Goal: Task Accomplishment & Management: Manage account settings

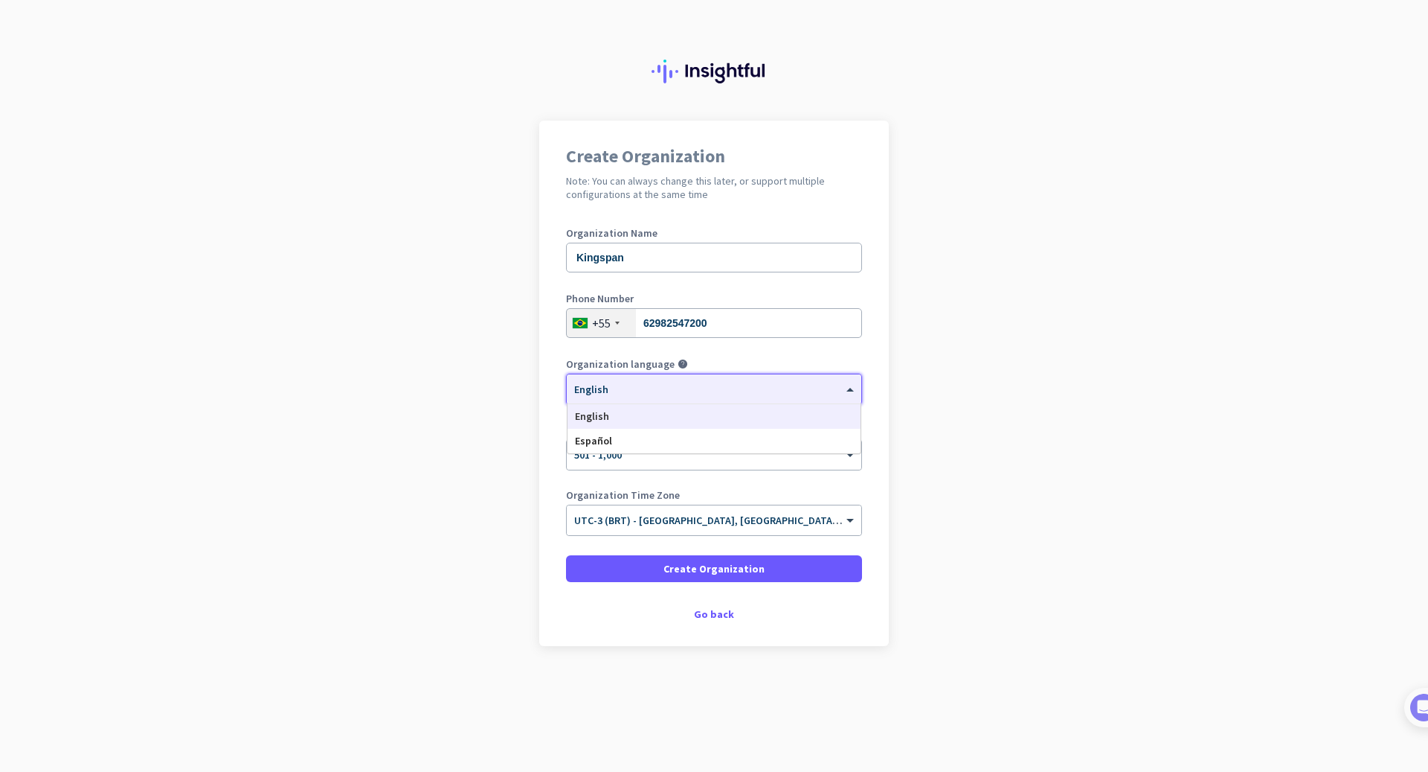
click at [728, 394] on div "× English" at bounding box center [705, 389] width 276 height 13
click at [960, 398] on app-onboarding-organization "Create Organization Note: You can always change this later, or support multiple…" at bounding box center [714, 421] width 1428 height 600
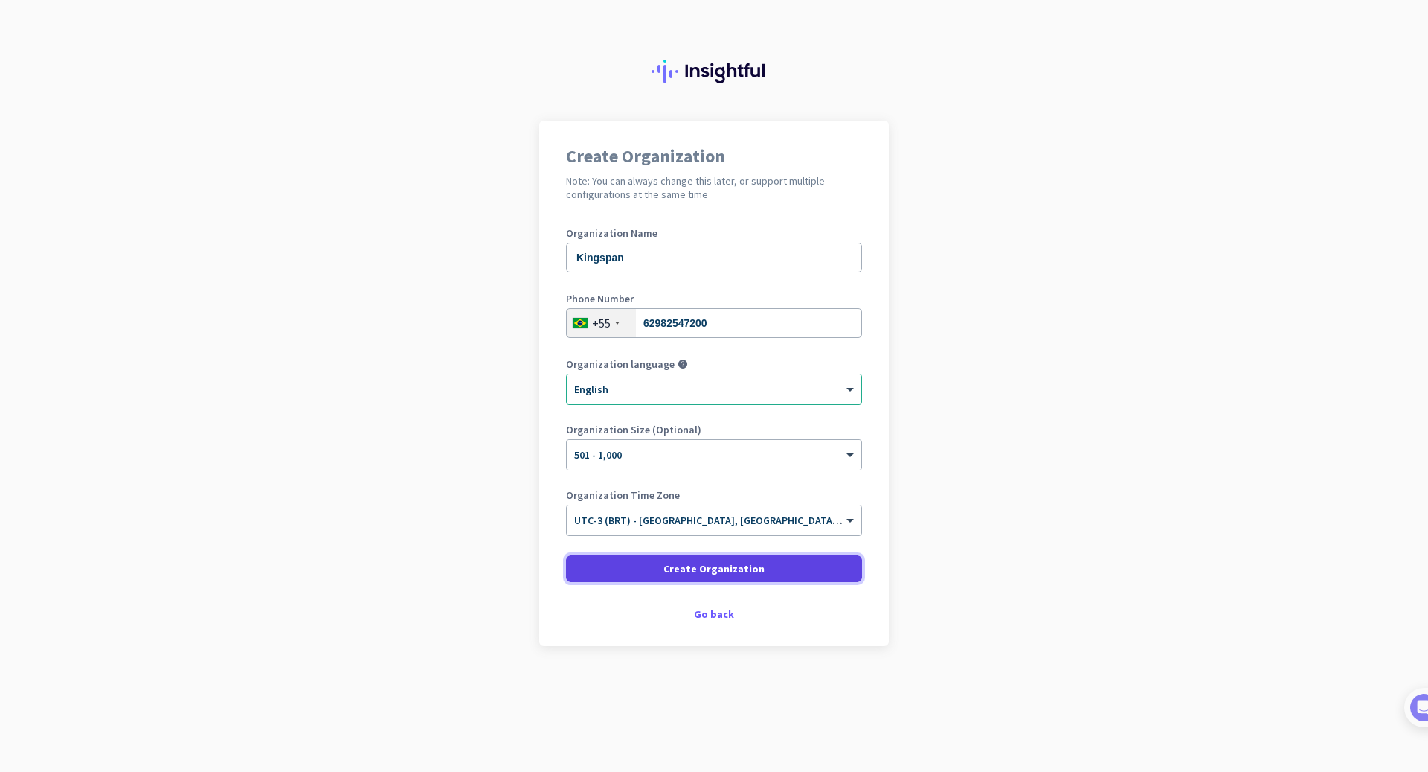
click at [759, 571] on span "Create Organization" at bounding box center [714, 568] width 101 height 15
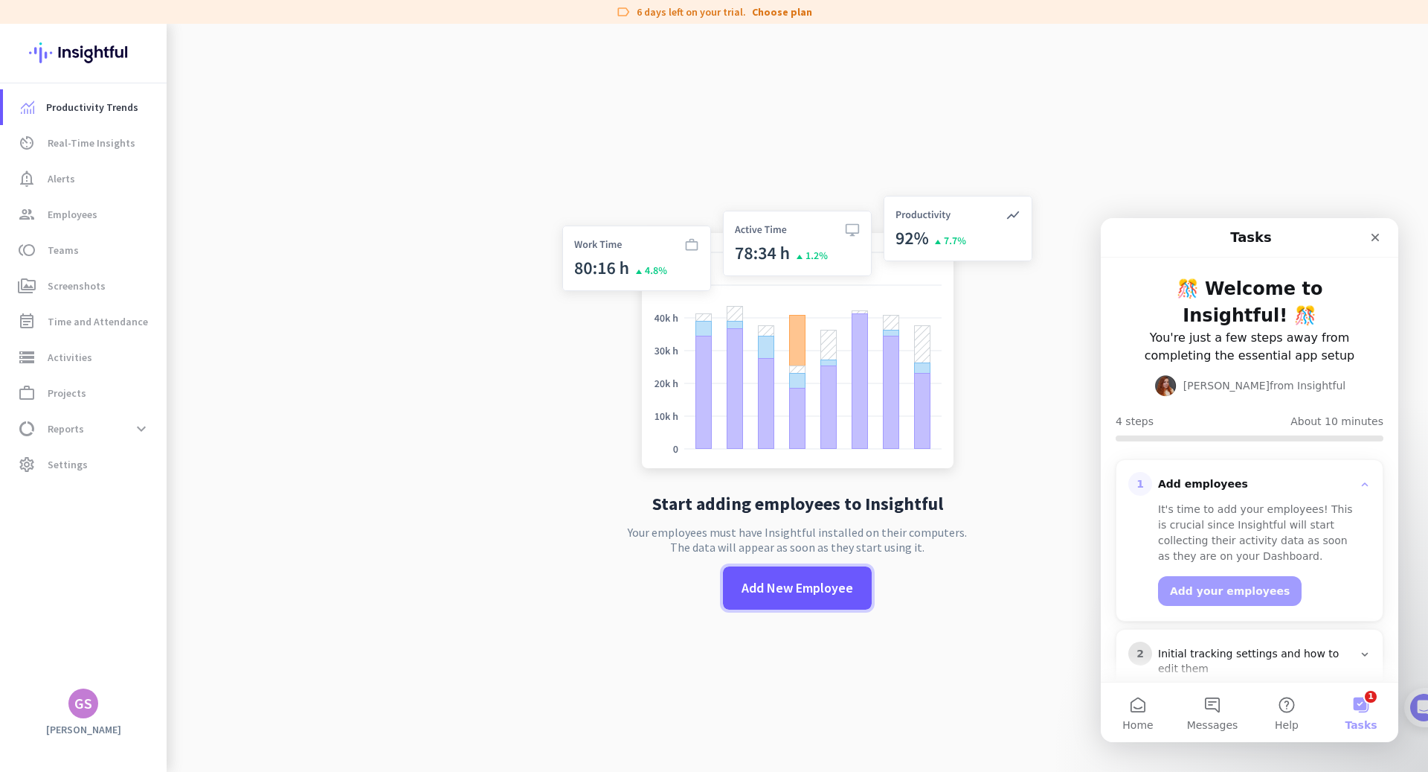
drag, startPoint x: 833, startPoint y: 581, endPoint x: 982, endPoint y: 590, distance: 149.1
click at [982, 590] on div "Start adding employees to Insightful Your employees must have Insightful instal…" at bounding box center [797, 410] width 493 height 772
click at [836, 585] on span "Add New Employee" at bounding box center [798, 587] width 112 height 19
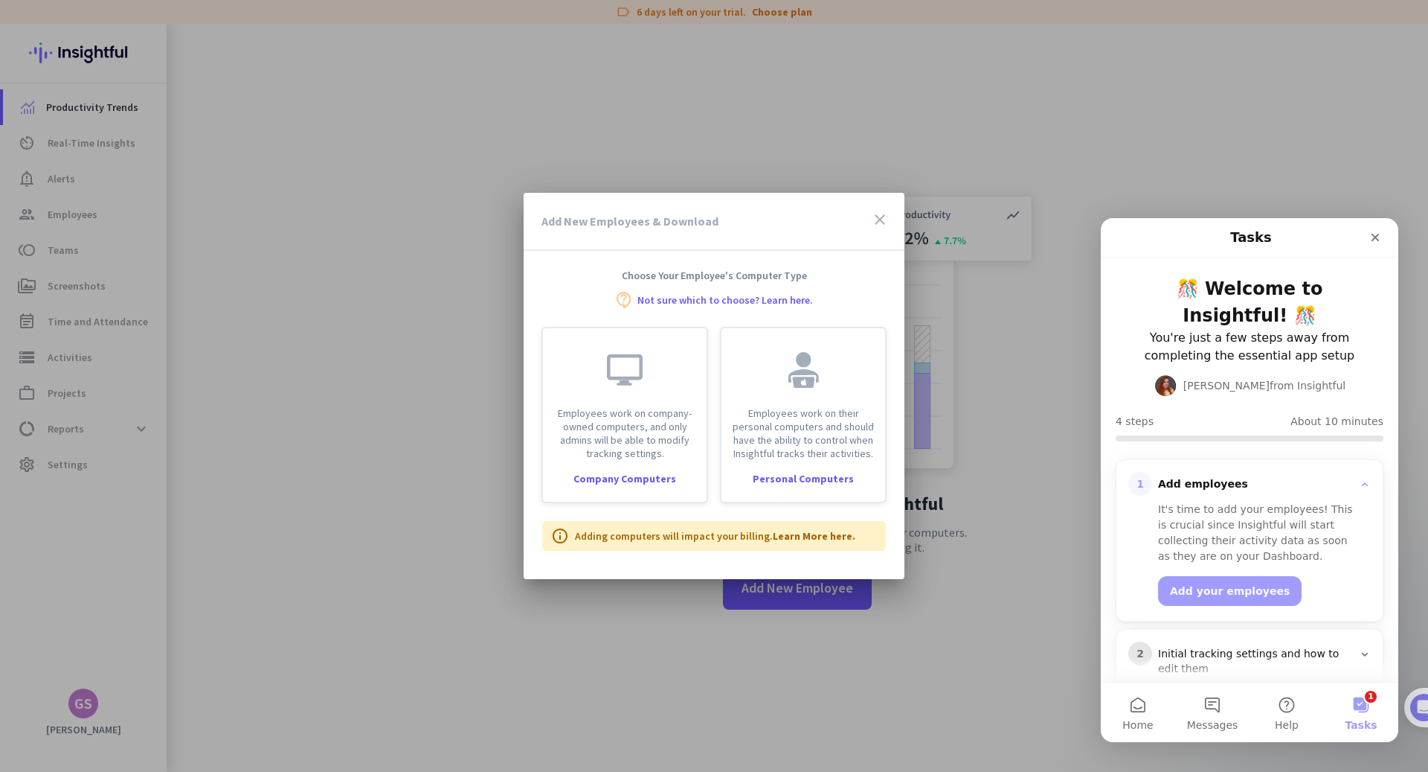
click at [876, 220] on icon "close" at bounding box center [880, 220] width 18 height 18
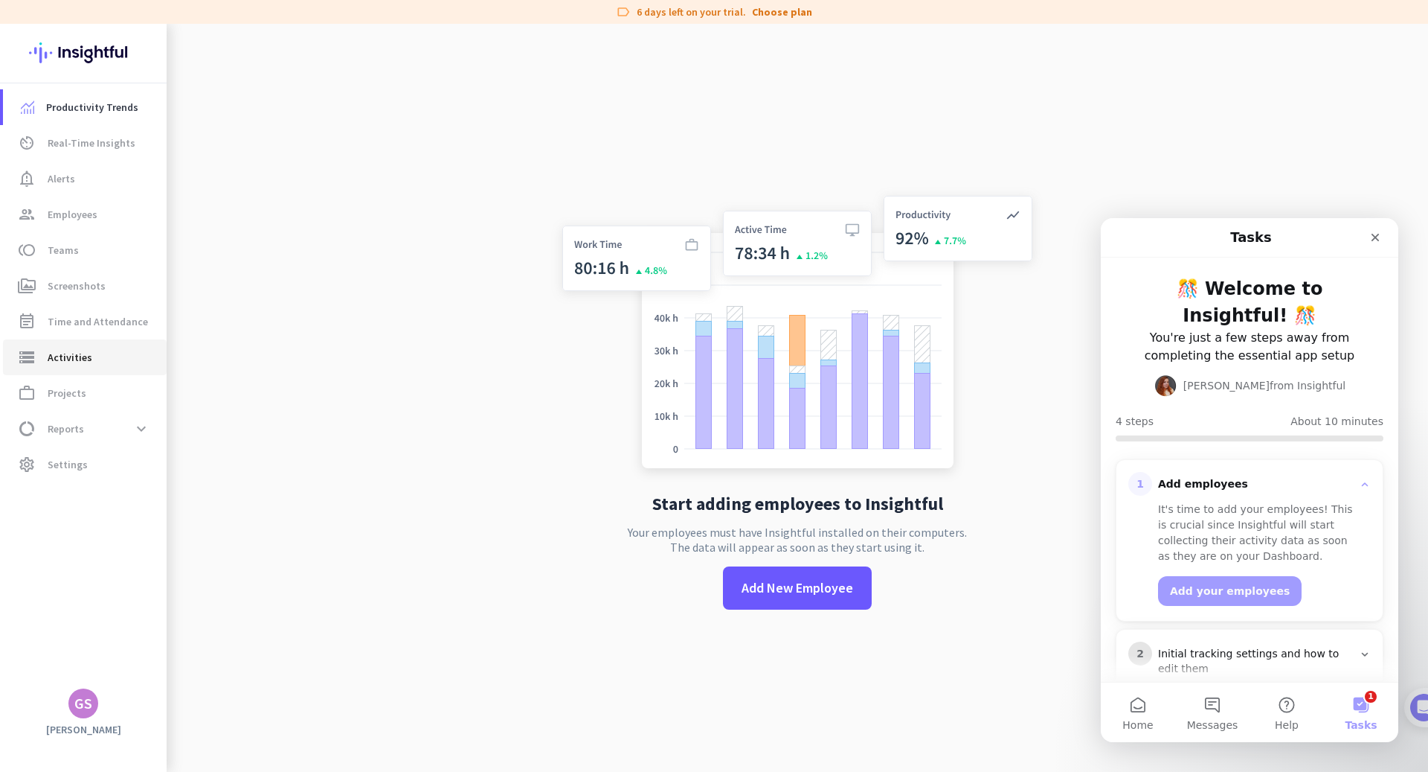
click at [118, 358] on span "storage Activities" at bounding box center [85, 357] width 140 height 18
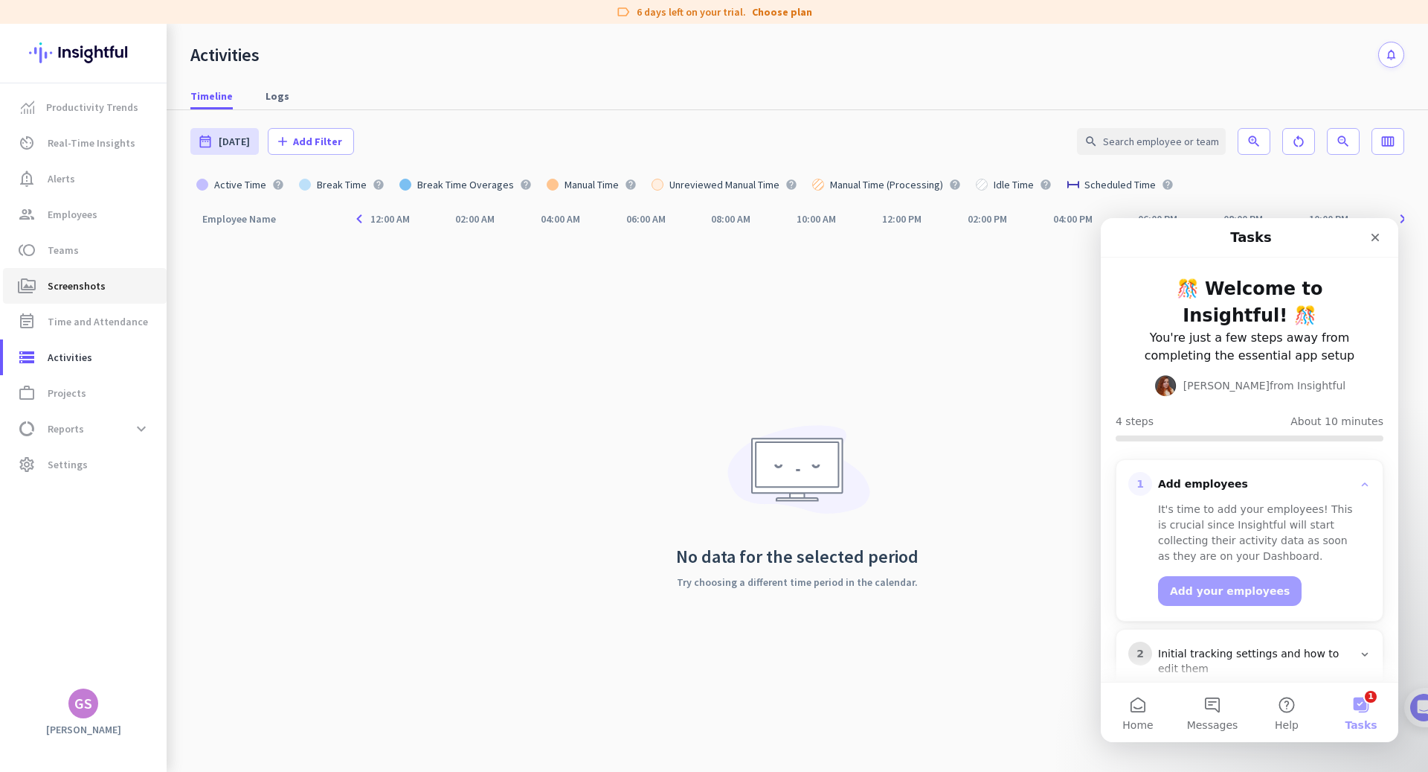
click at [109, 272] on link "perm_media Screenshots" at bounding box center [85, 286] width 164 height 36
type input "[DATE] - [DATE]"
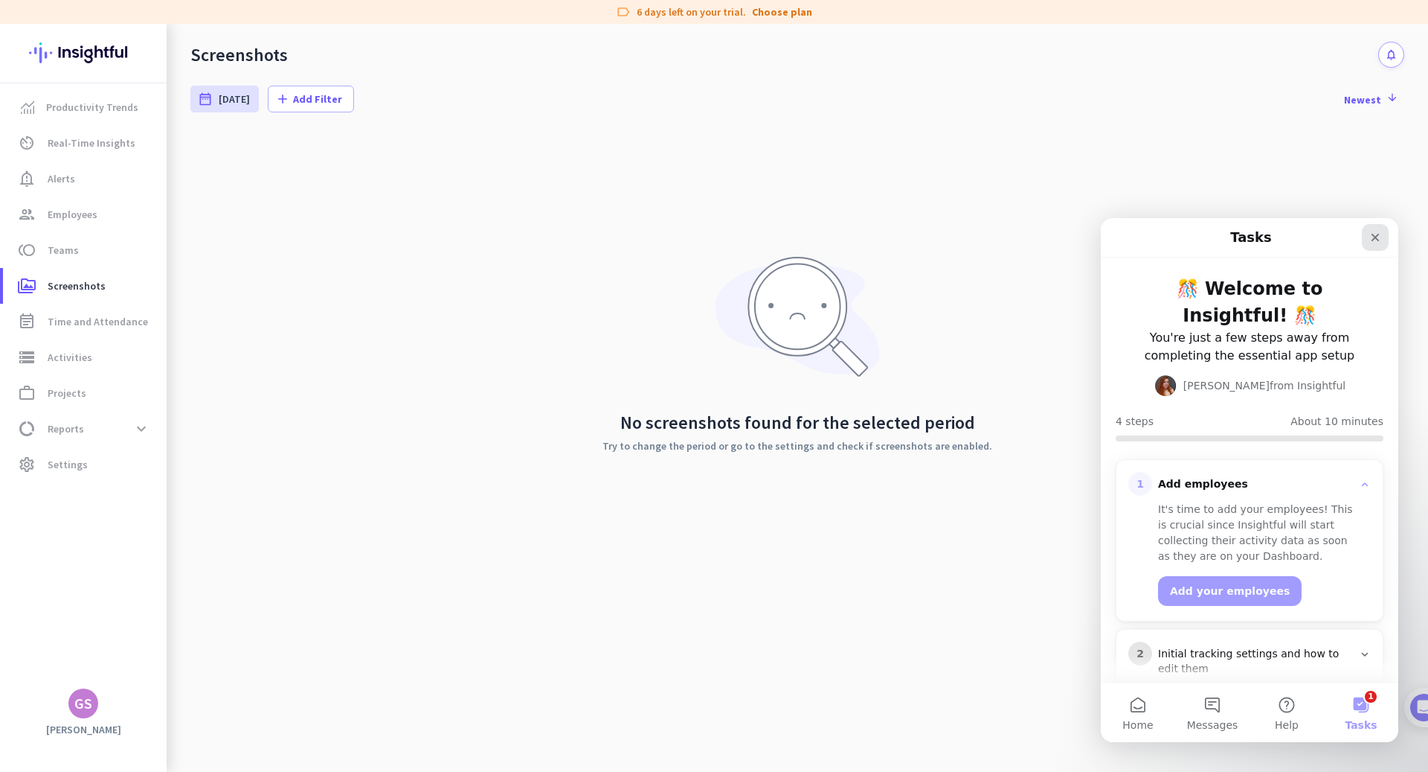
click at [1378, 235] on icon "Close" at bounding box center [1376, 238] width 8 height 8
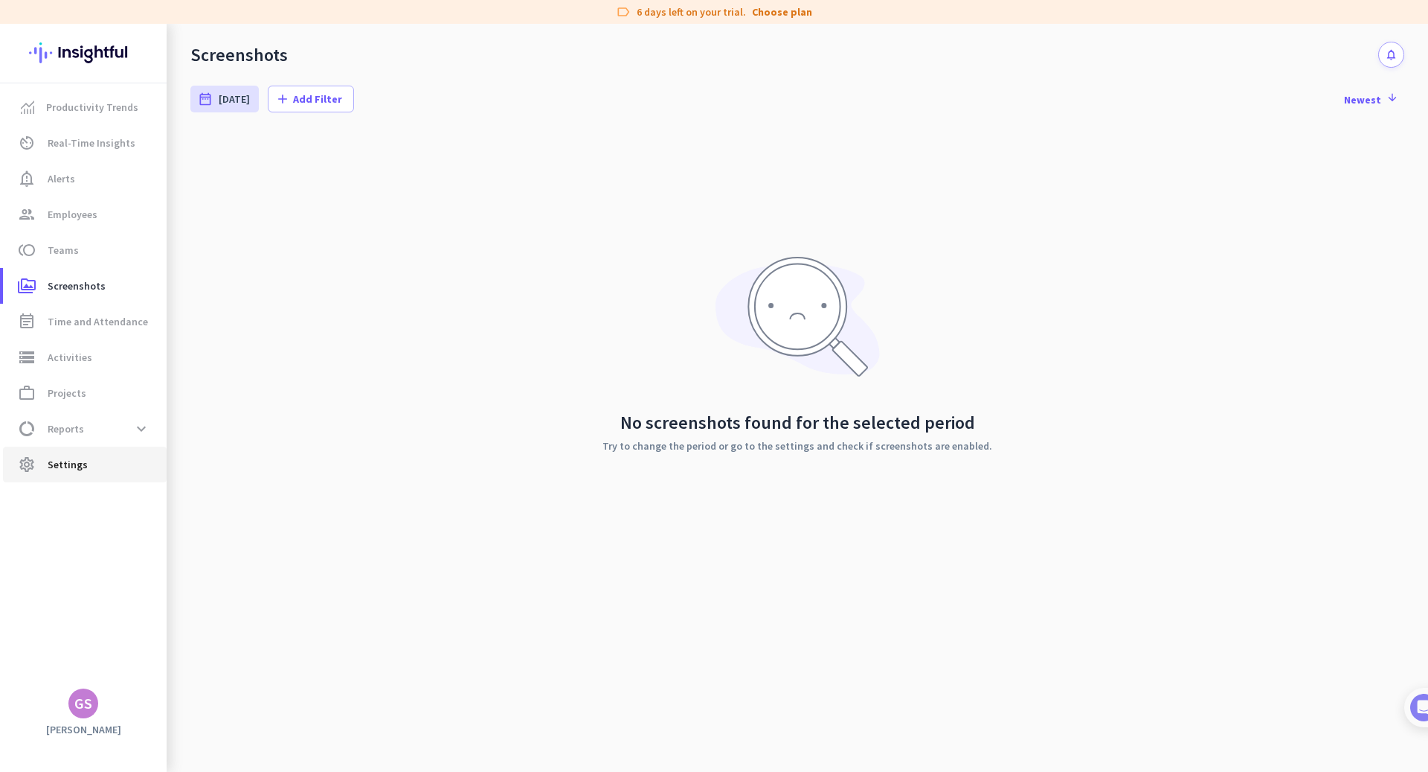
click at [53, 469] on span "Settings" at bounding box center [68, 464] width 40 height 18
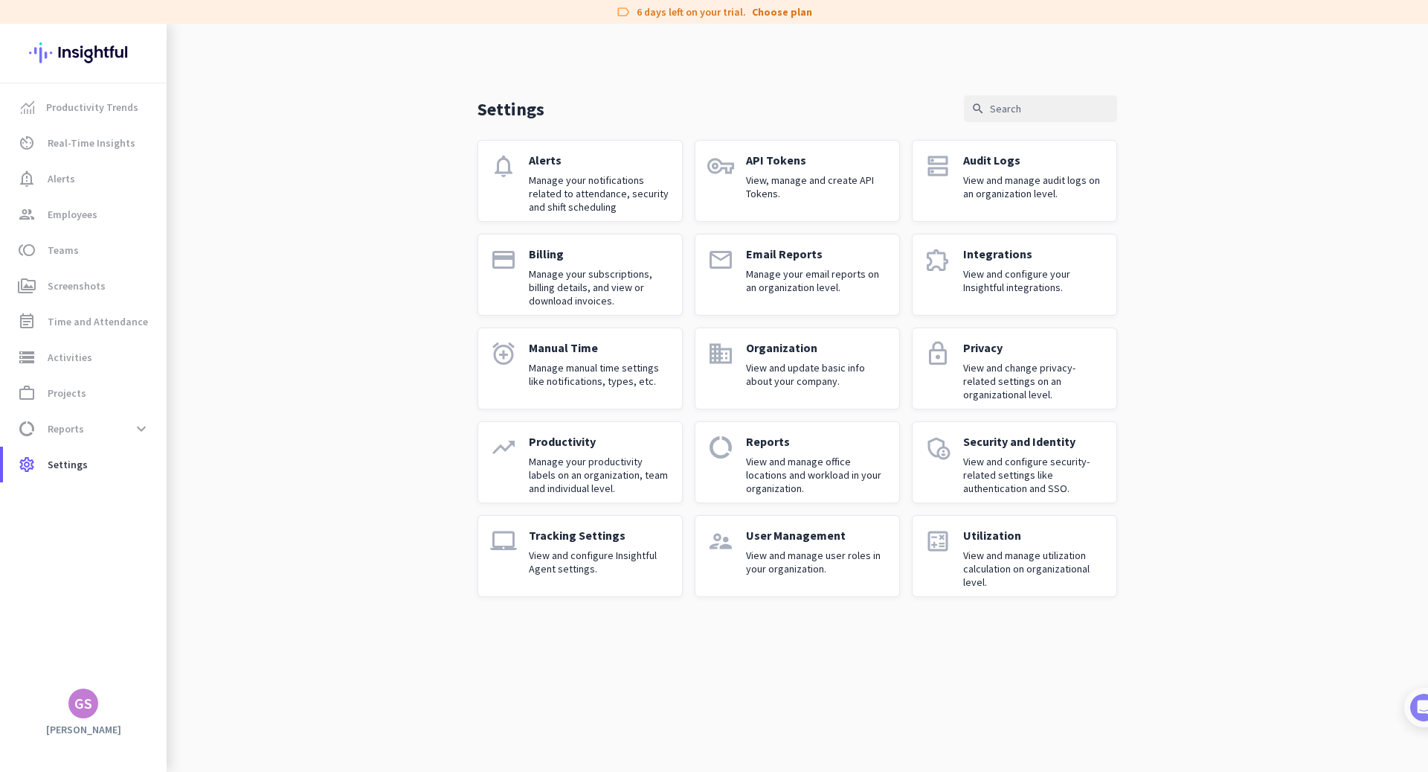
click at [591, 530] on p "Tracking Settings" at bounding box center [599, 534] width 141 height 15
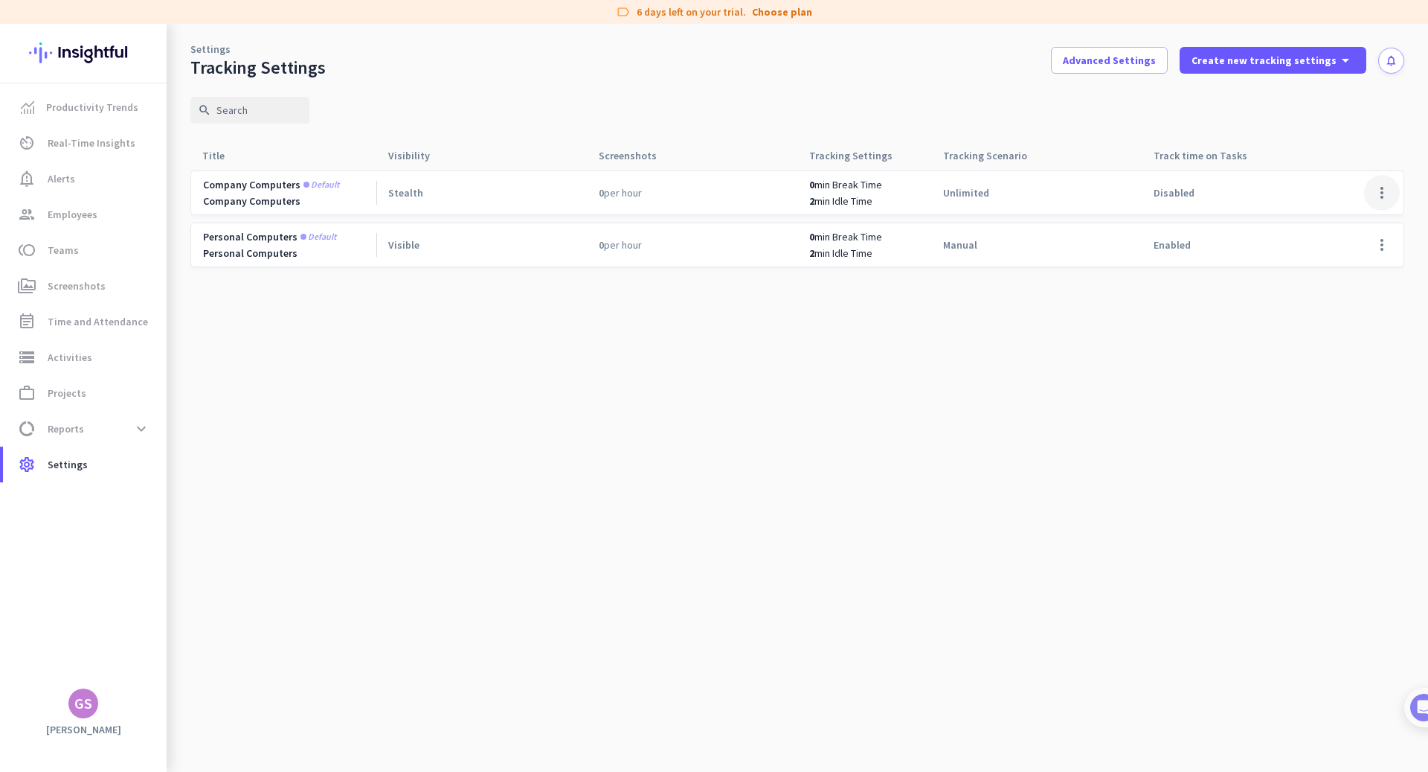
click at [1385, 185] on span at bounding box center [1382, 193] width 36 height 36
click at [1347, 219] on span "Edit" at bounding box center [1352, 224] width 71 height 15
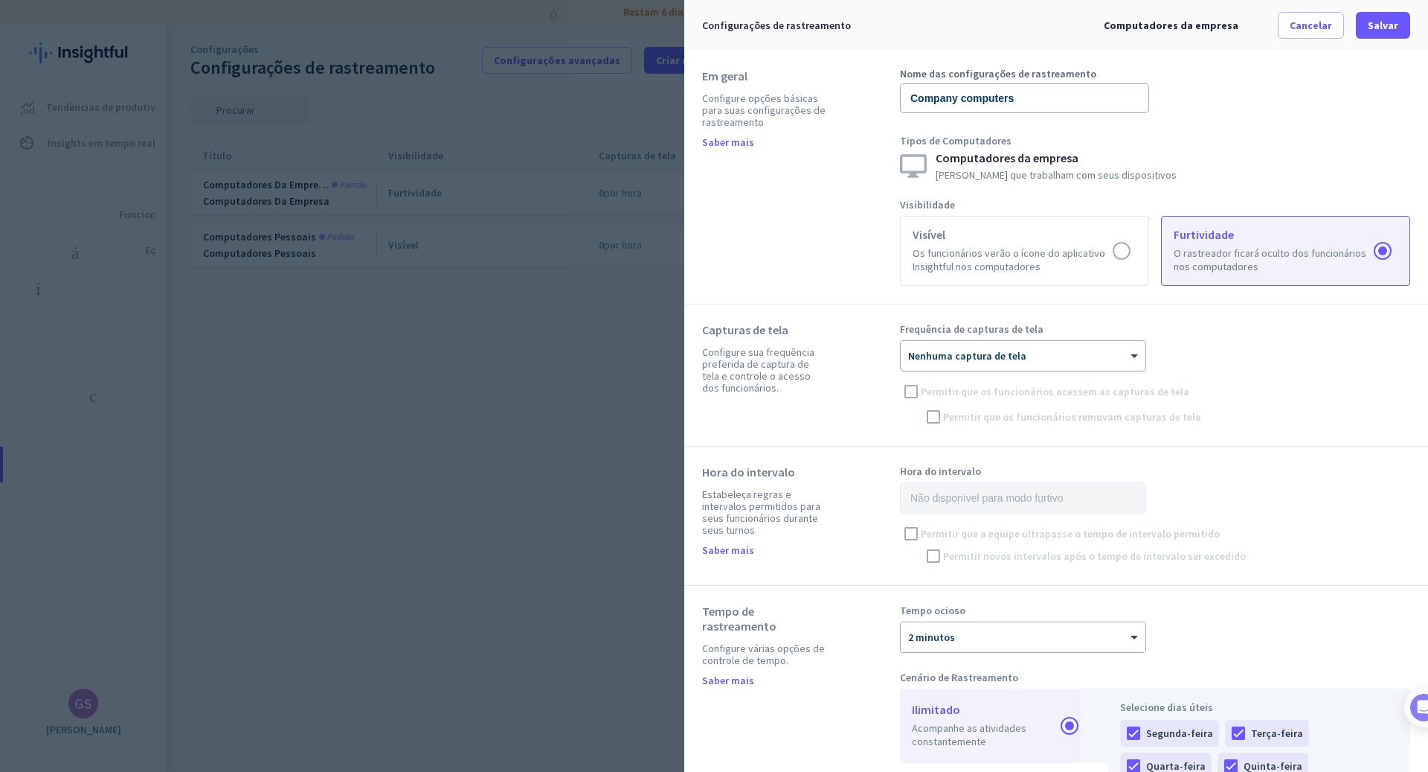
click at [1085, 361] on div "× Nenhuma captura de tela" at bounding box center [1014, 356] width 226 height 13
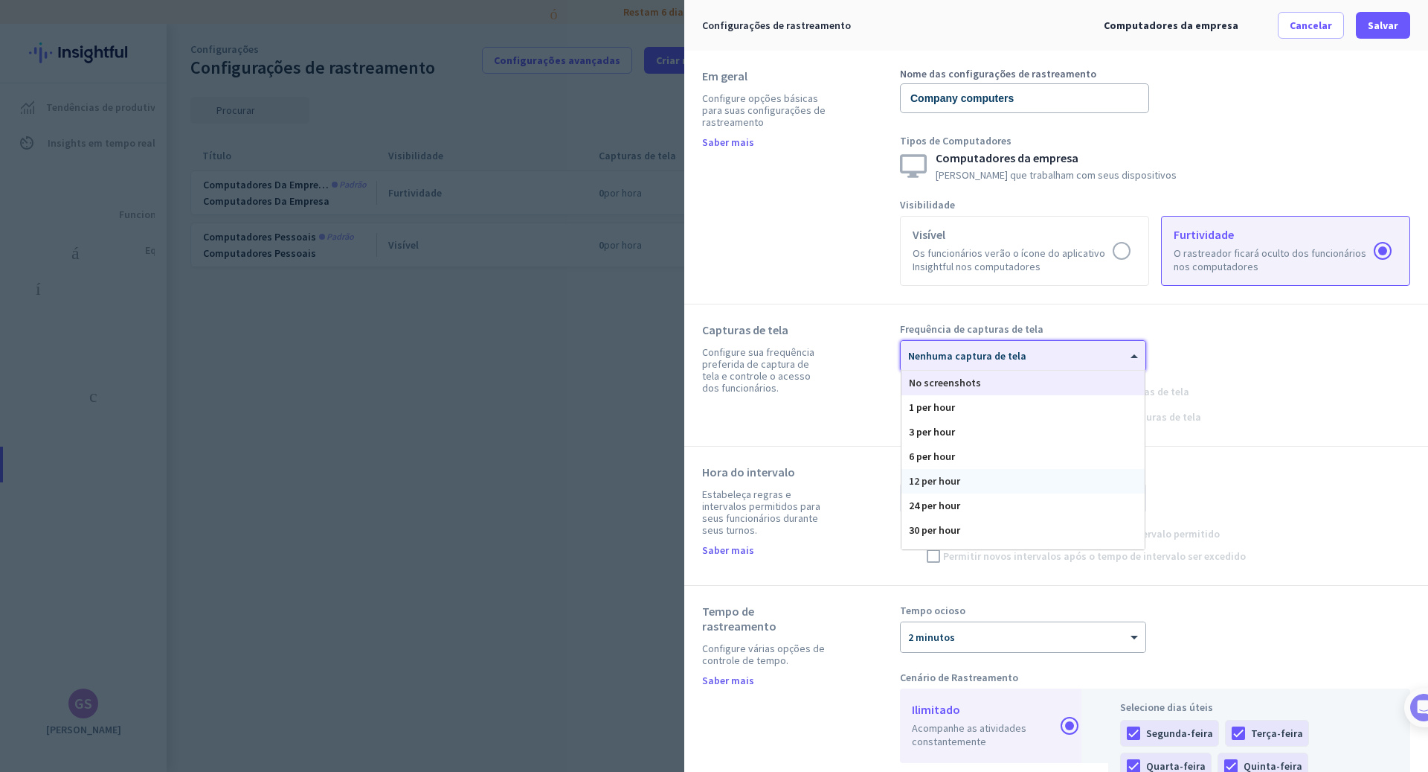
click at [958, 476] on div "12 per hour" at bounding box center [1023, 481] width 243 height 25
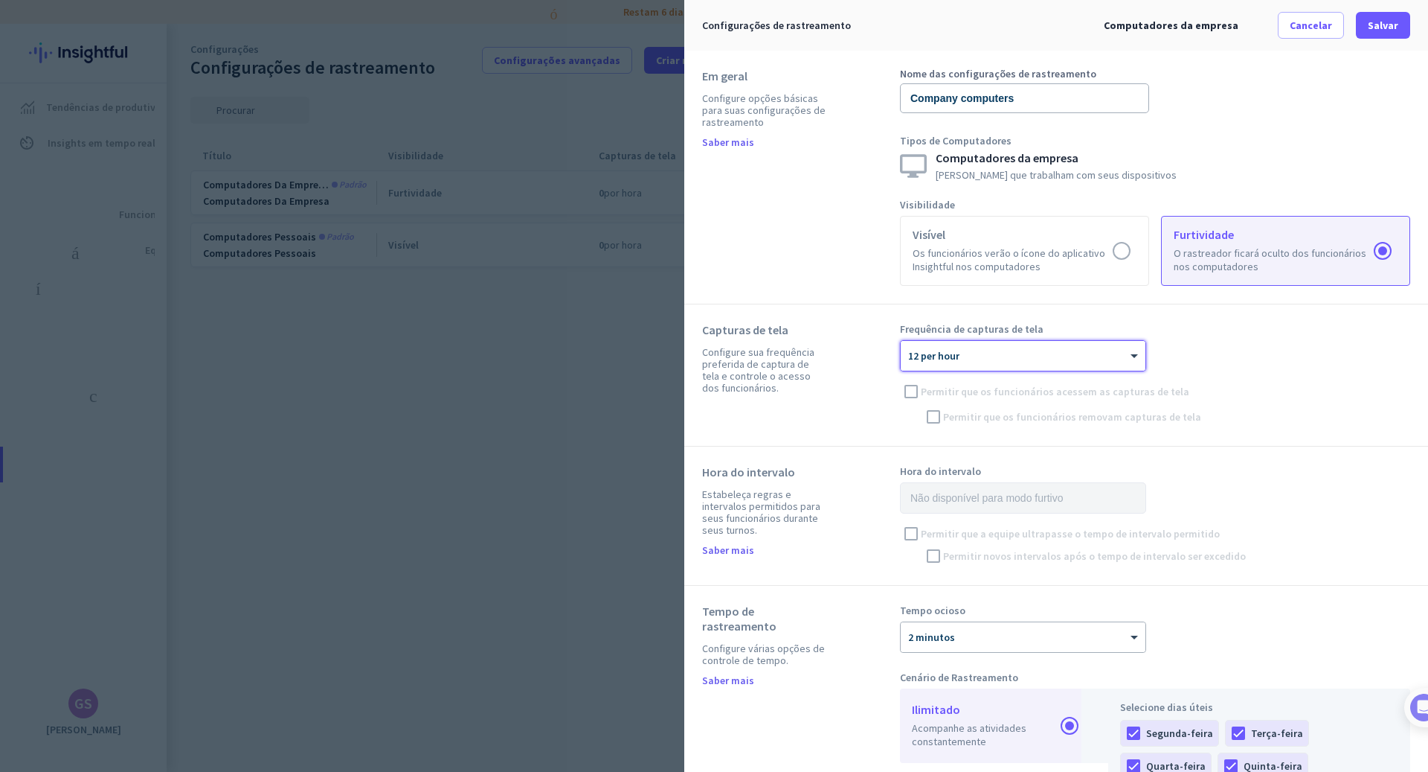
click at [1315, 325] on div "Frequência de capturas de tela ajuda" at bounding box center [1155, 328] width 510 height 13
drag, startPoint x: 1053, startPoint y: 100, endPoint x: 824, endPoint y: 60, distance: 232.5
click at [824, 60] on div "Em geral Configure opções básicas para suas configurações de rastreamento Saber…" at bounding box center [1056, 178] width 744 height 254
type input "Kingspan"
click at [1373, 18] on span "Salvar" at bounding box center [1383, 25] width 31 height 15
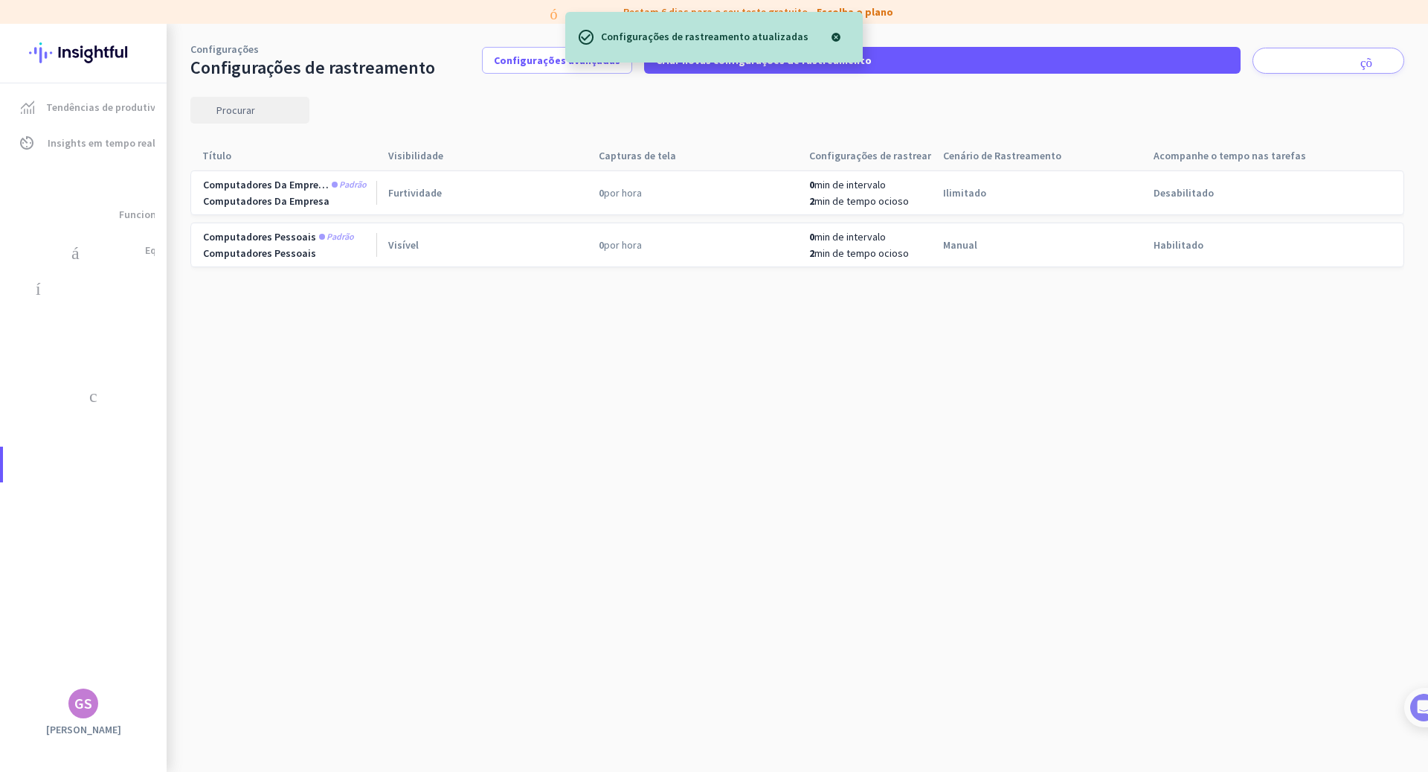
click at [842, 36] on div at bounding box center [836, 37] width 30 height 30
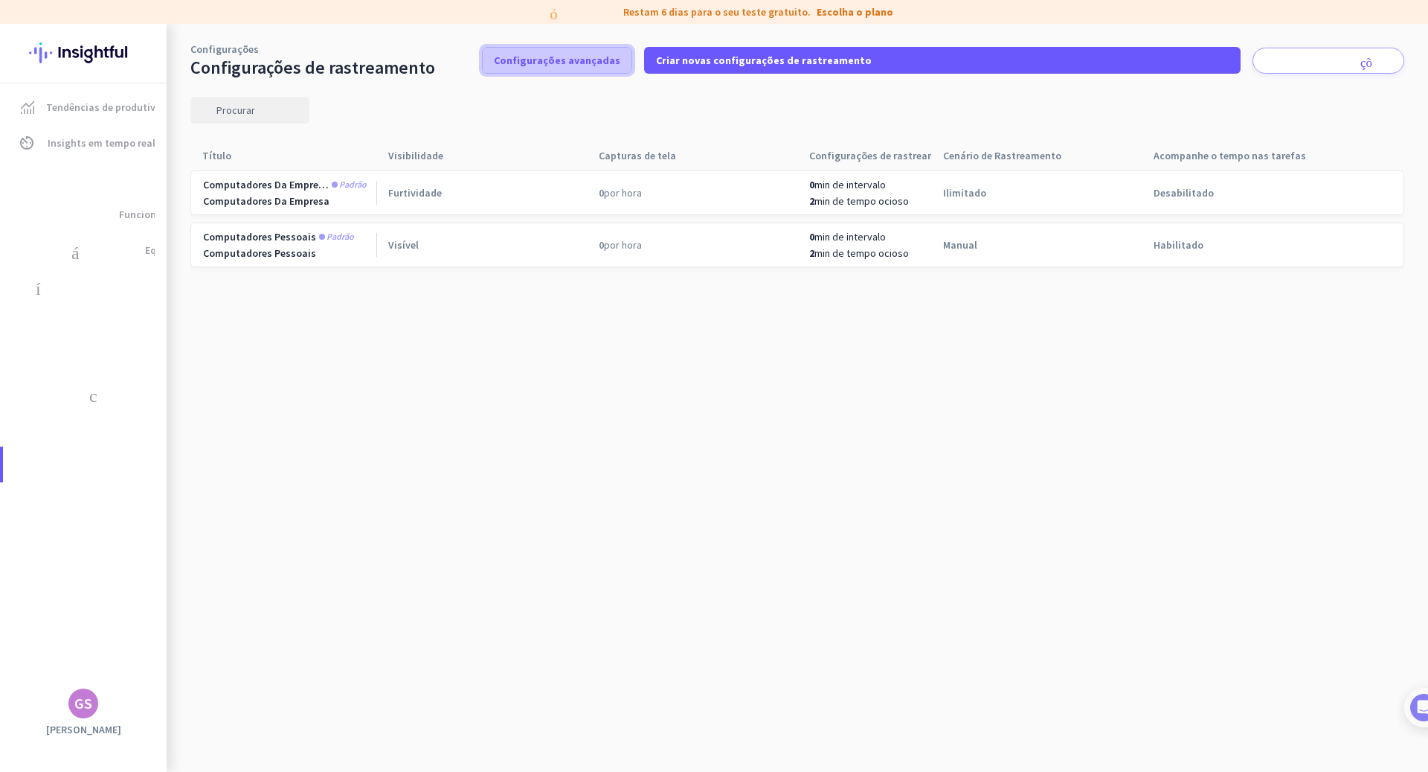
click at [571, 57] on font "Configurações avançadas" at bounding box center [557, 60] width 126 height 13
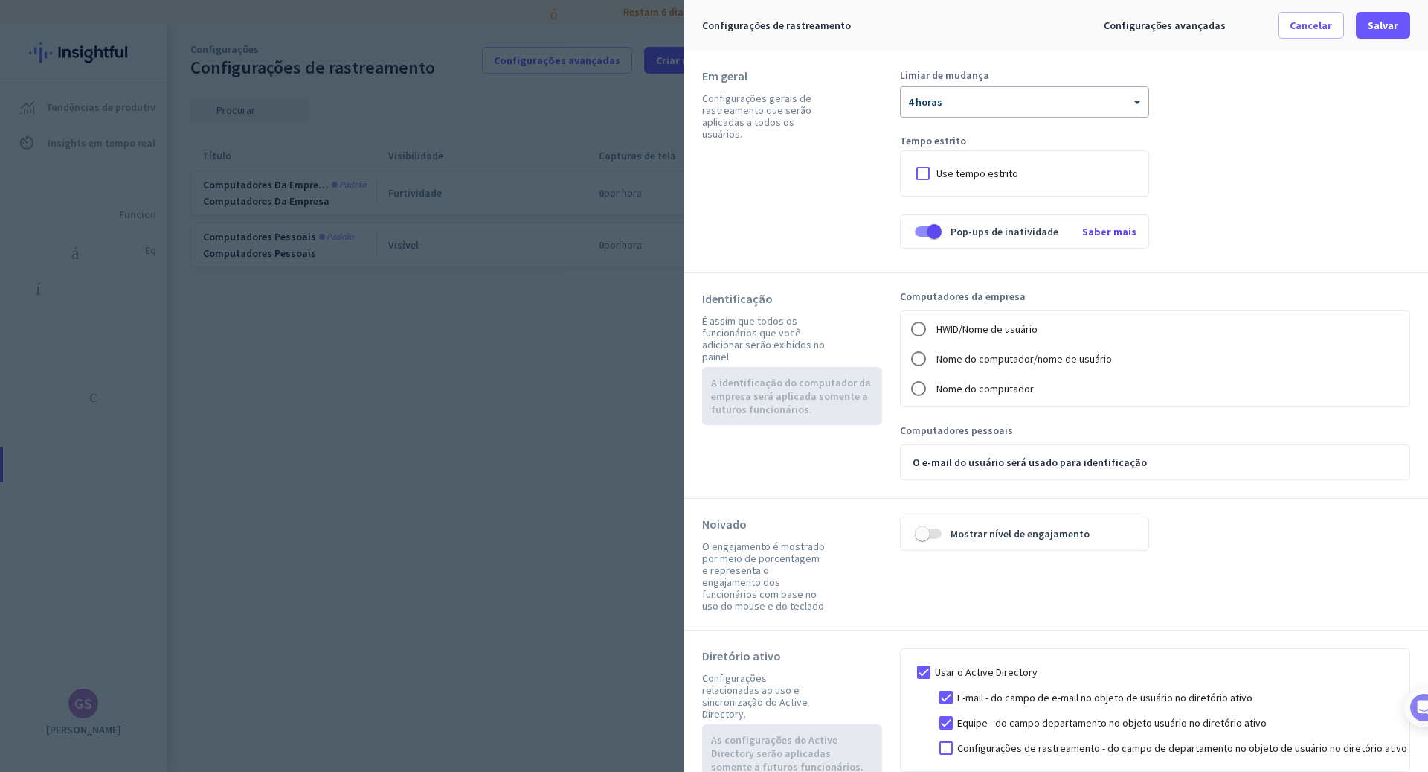
click at [1082, 355] on font "Nome do computador/nome de usuário" at bounding box center [1025, 358] width 176 height 13
click at [934, 355] on input "Nome do computador/nome de usuário" at bounding box center [919, 359] width 30 height 30
radio input "true"
click at [1370, 32] on span "Salvar" at bounding box center [1383, 25] width 31 height 15
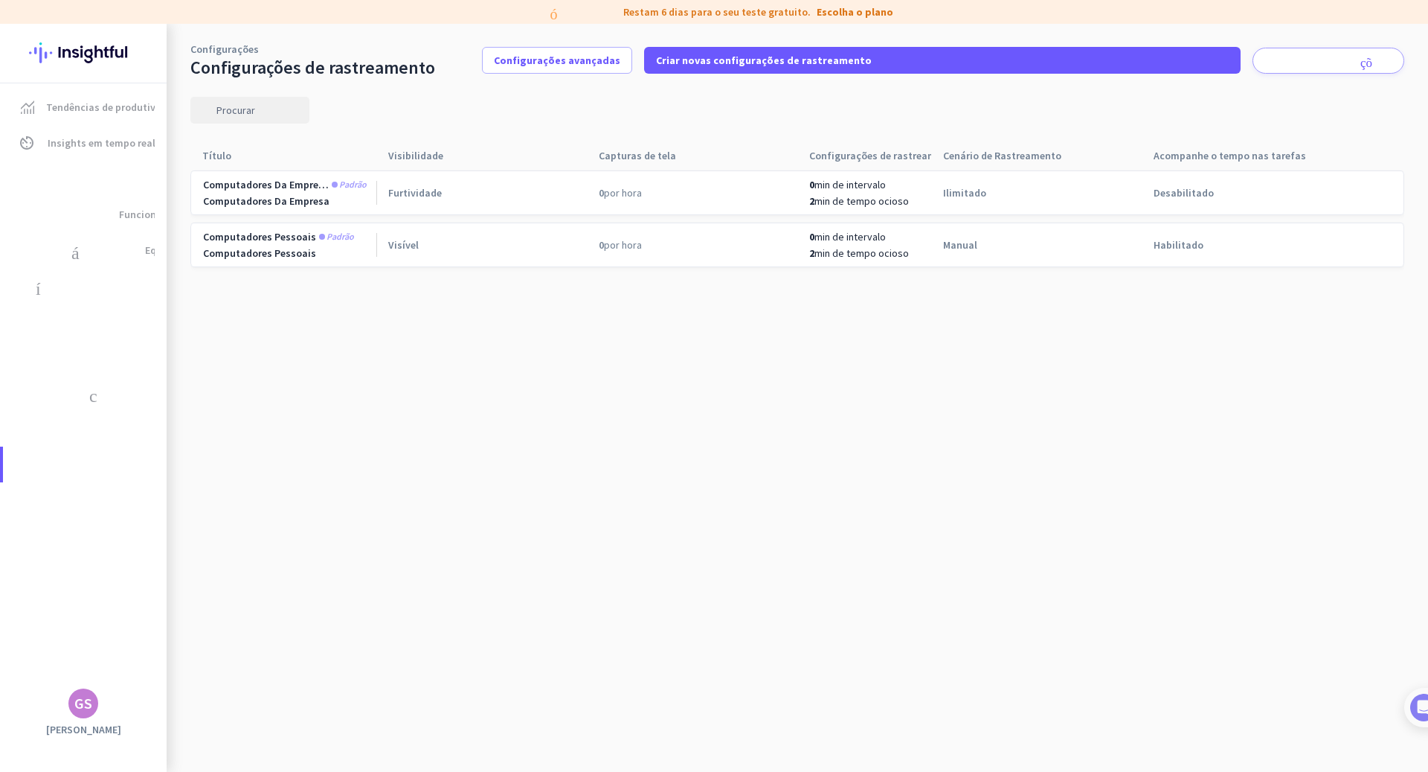
click at [1067, 144] on div "Cenário de Rastreamento seta_para_cima" at bounding box center [1036, 155] width 211 height 28
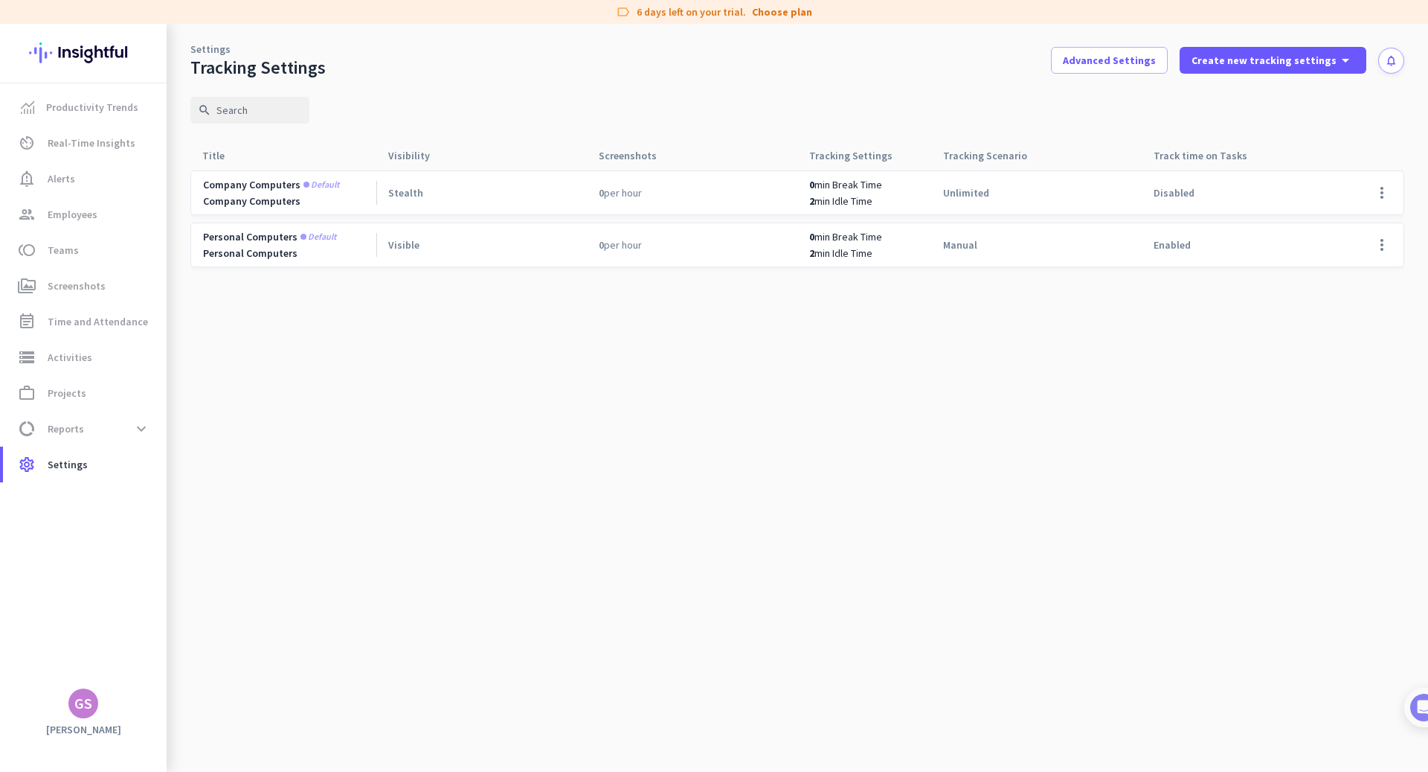
click at [745, 366] on cdk-virtual-scroll-viewport "Company computers Default Company Computers Stealth 0 per hour 0 min Break Time…" at bounding box center [797, 471] width 1214 height 602
click at [70, 151] on span "Real-Time Insights" at bounding box center [92, 143] width 88 height 18
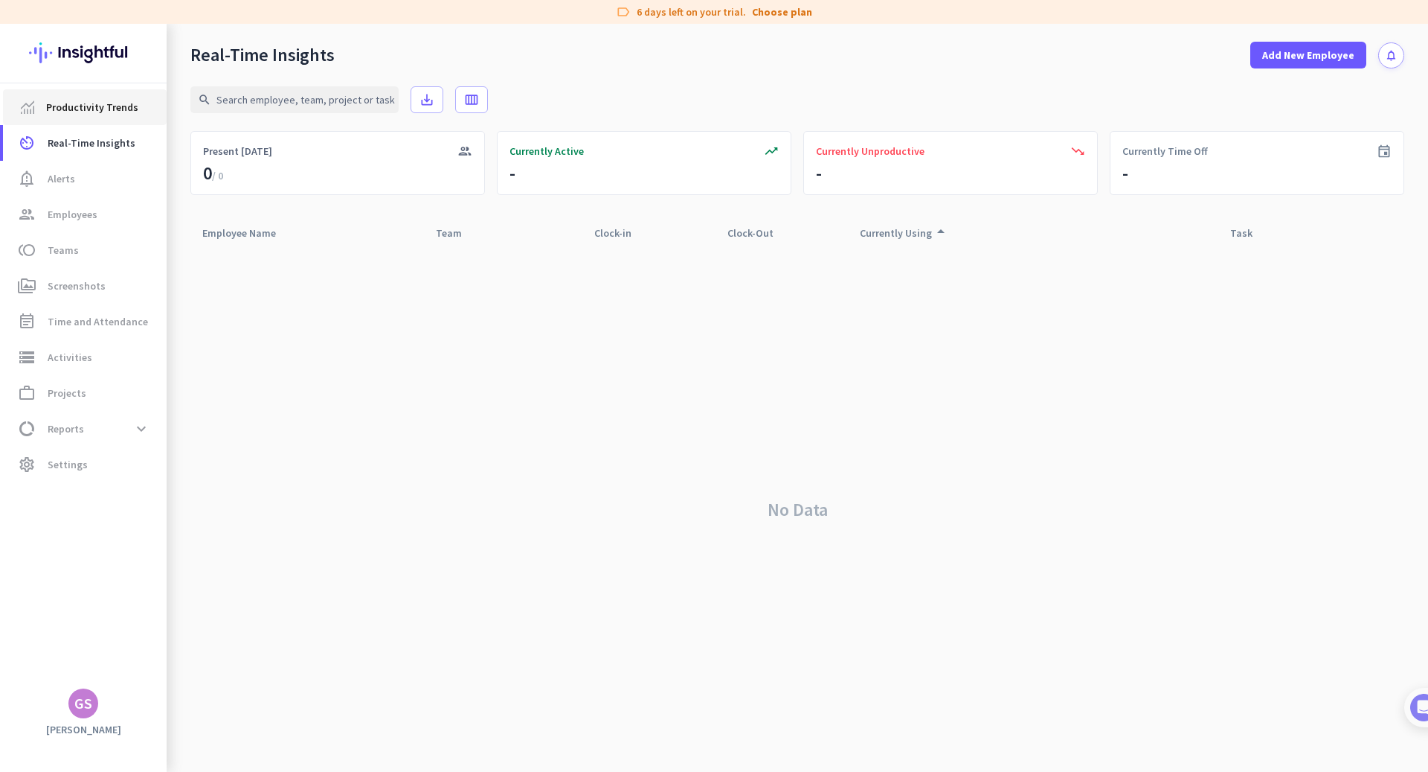
click at [83, 108] on span "Productivity Trends" at bounding box center [92, 107] width 92 height 18
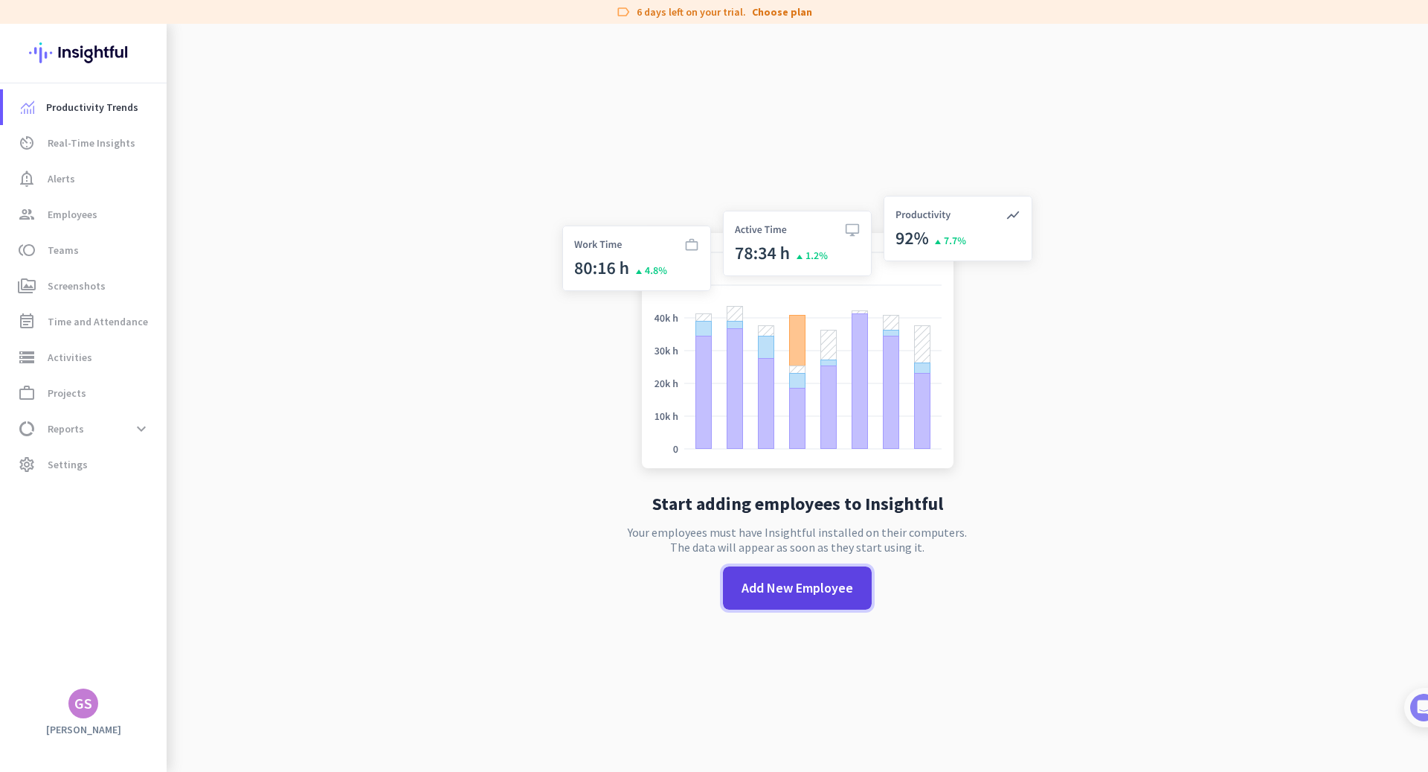
click at [779, 578] on span "Add New Employee" at bounding box center [798, 587] width 112 height 19
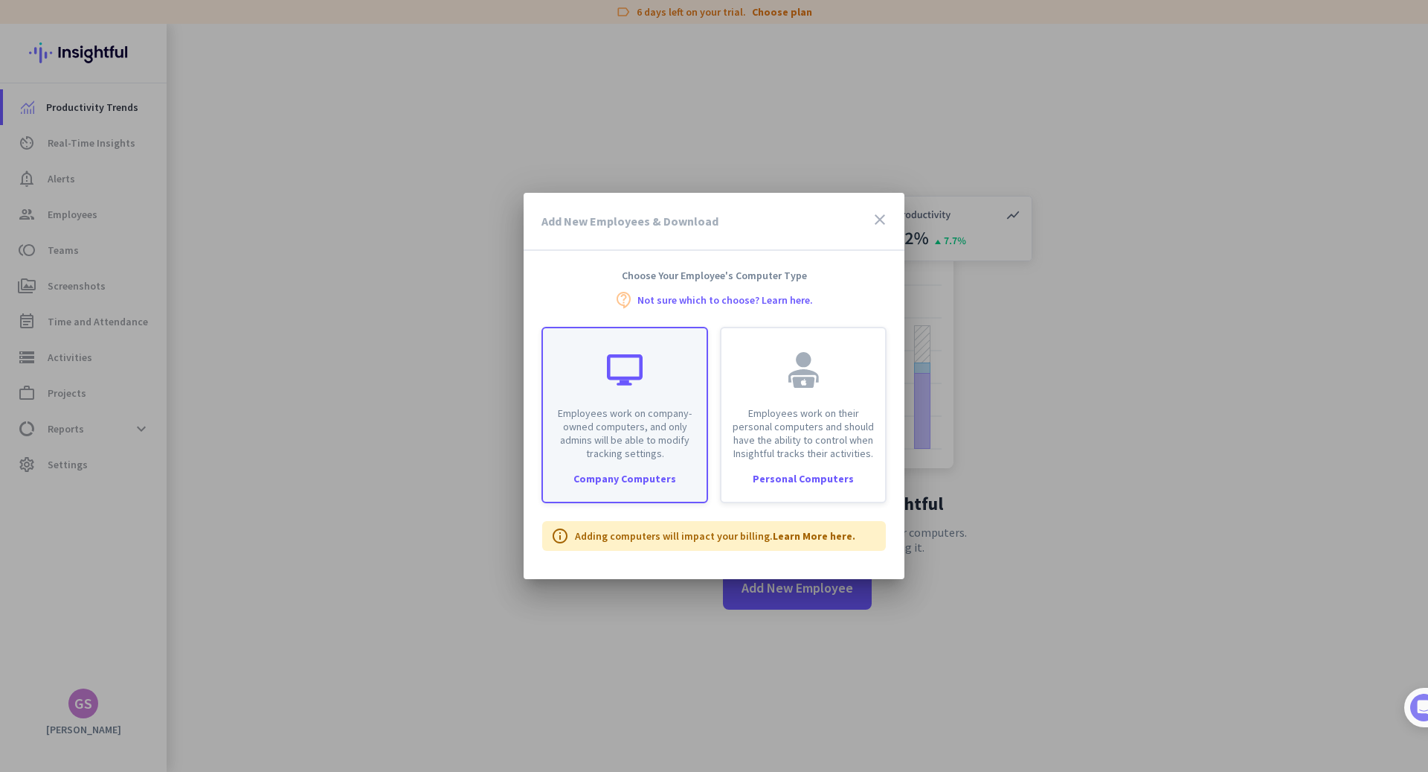
click at [612, 373] on div at bounding box center [625, 370] width 36 height 36
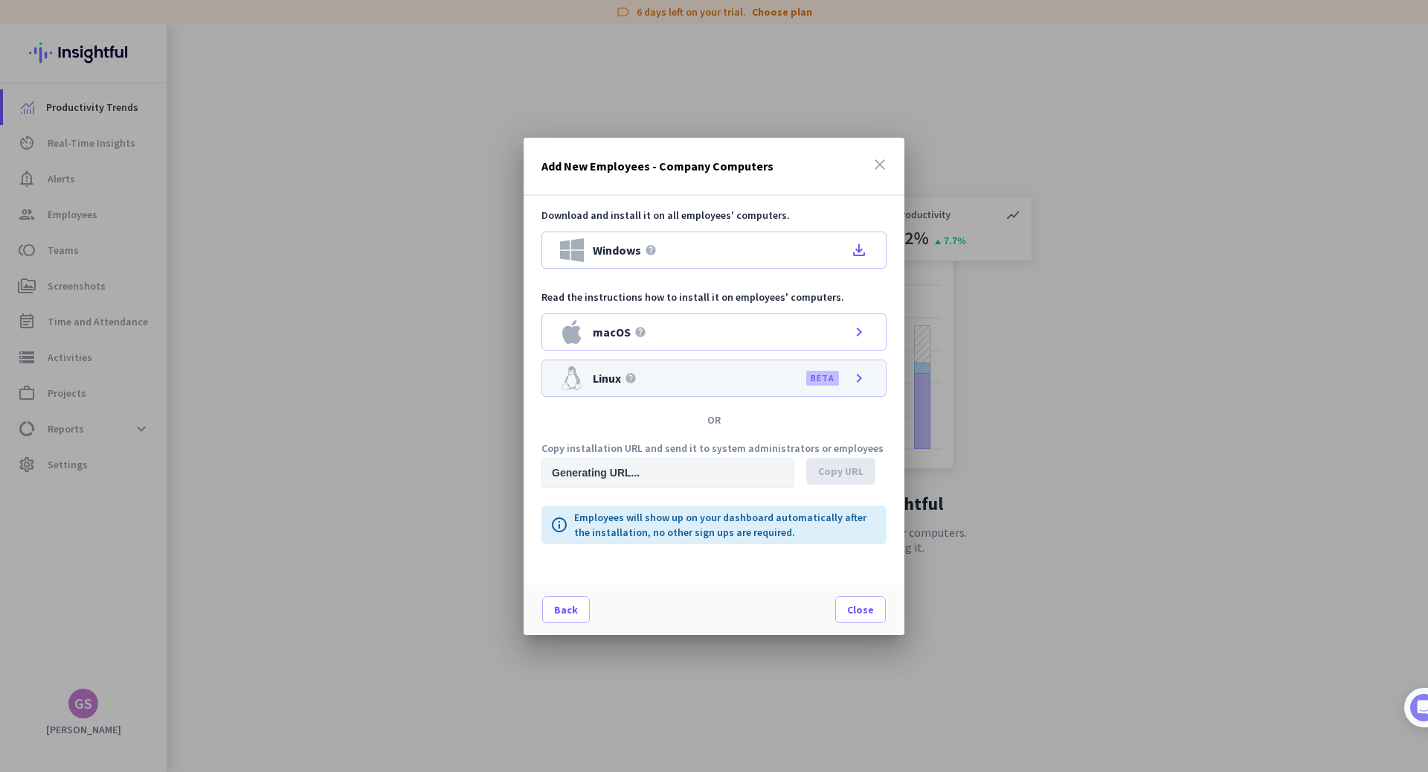
type input "[URL][DOMAIN_NAME]"
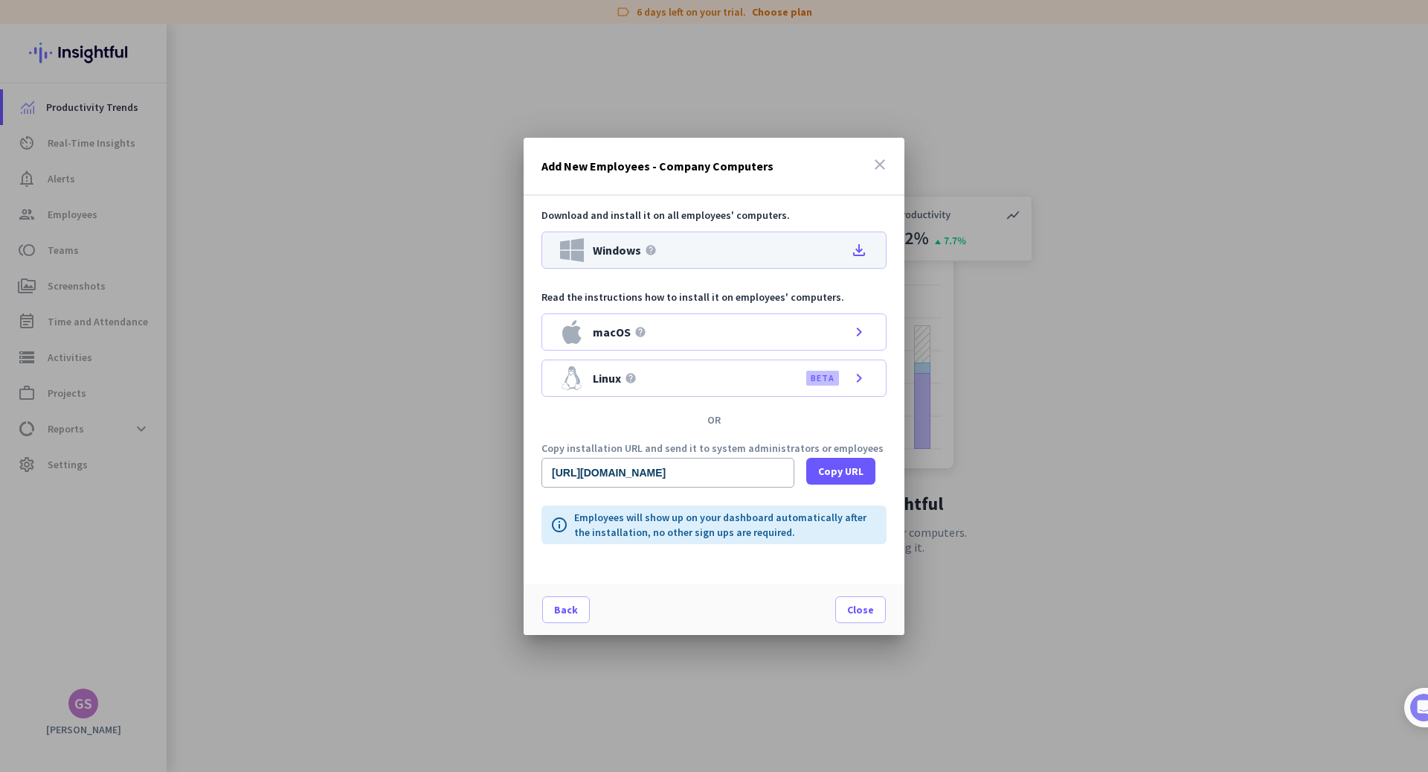
click at [864, 252] on icon "file_download" at bounding box center [859, 250] width 18 height 18
click at [879, 163] on icon "close" at bounding box center [880, 164] width 18 height 18
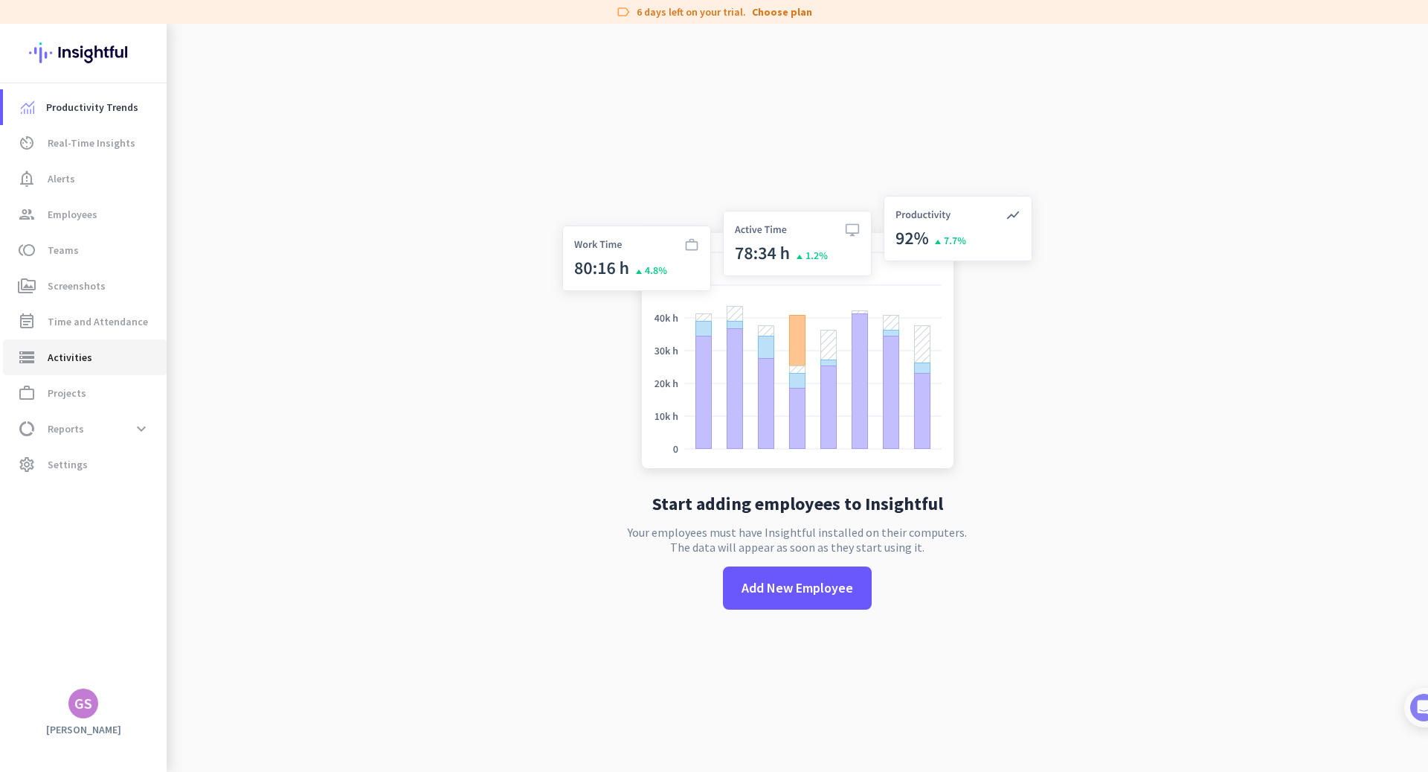
click at [110, 355] on span "storage Activities" at bounding box center [85, 357] width 140 height 18
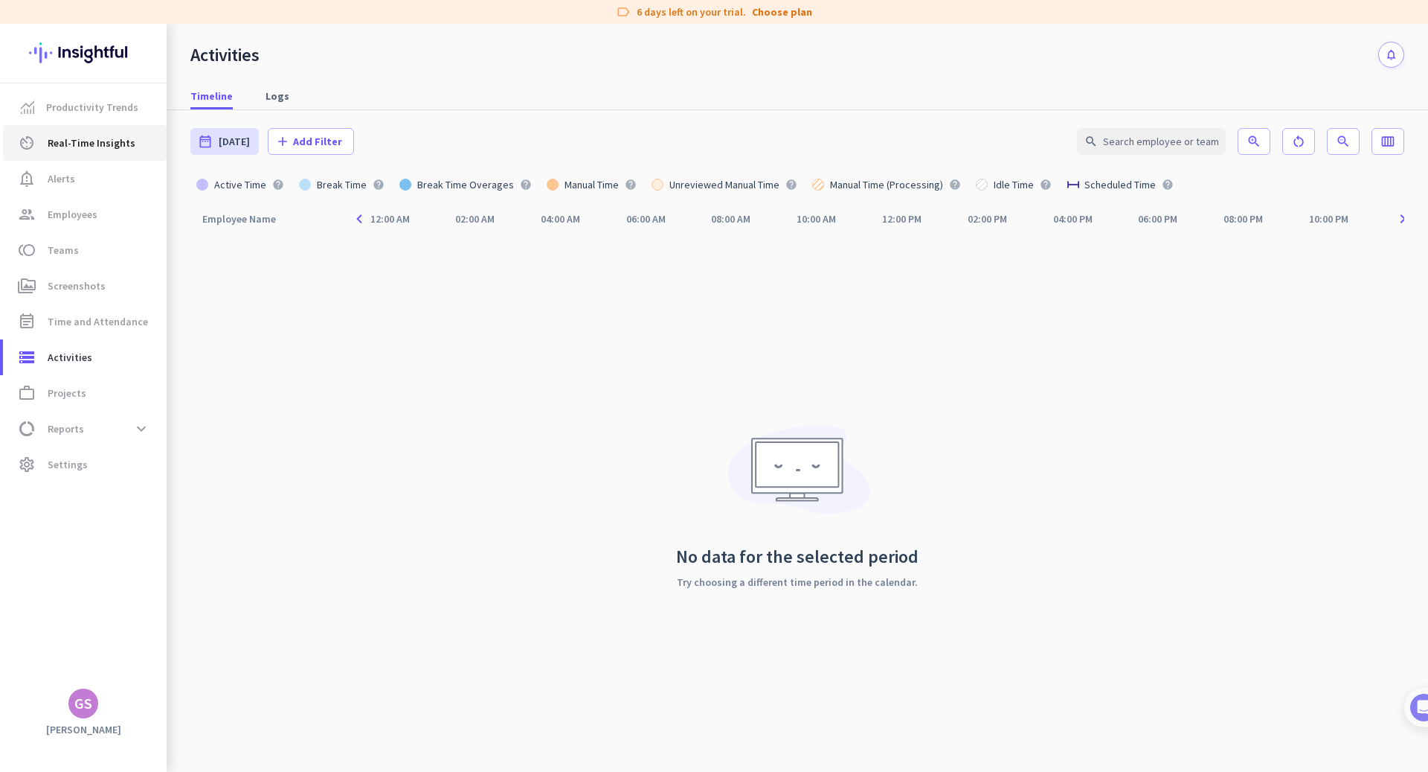
click at [97, 135] on span "Real-Time Insights" at bounding box center [92, 143] width 88 height 18
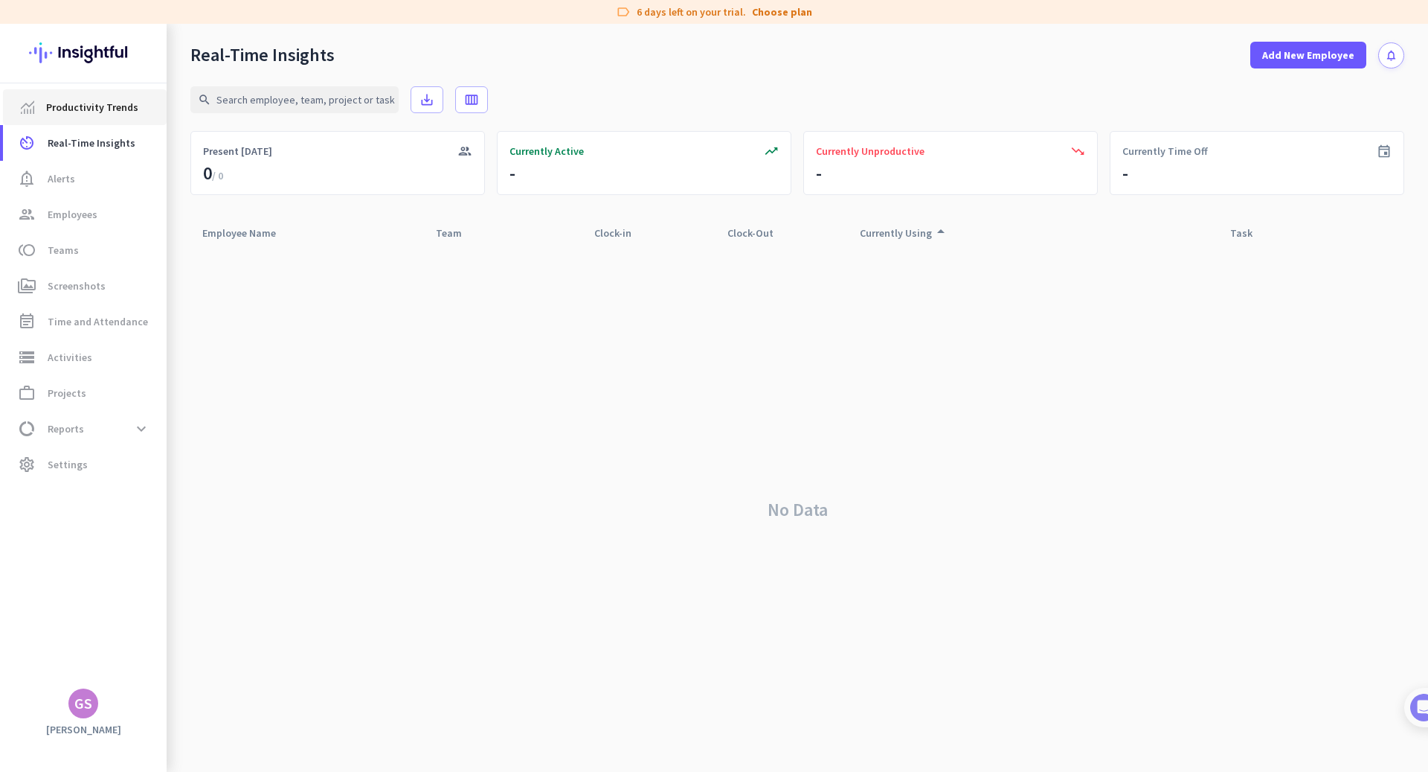
click at [99, 113] on span "Productivity Trends" at bounding box center [92, 107] width 92 height 18
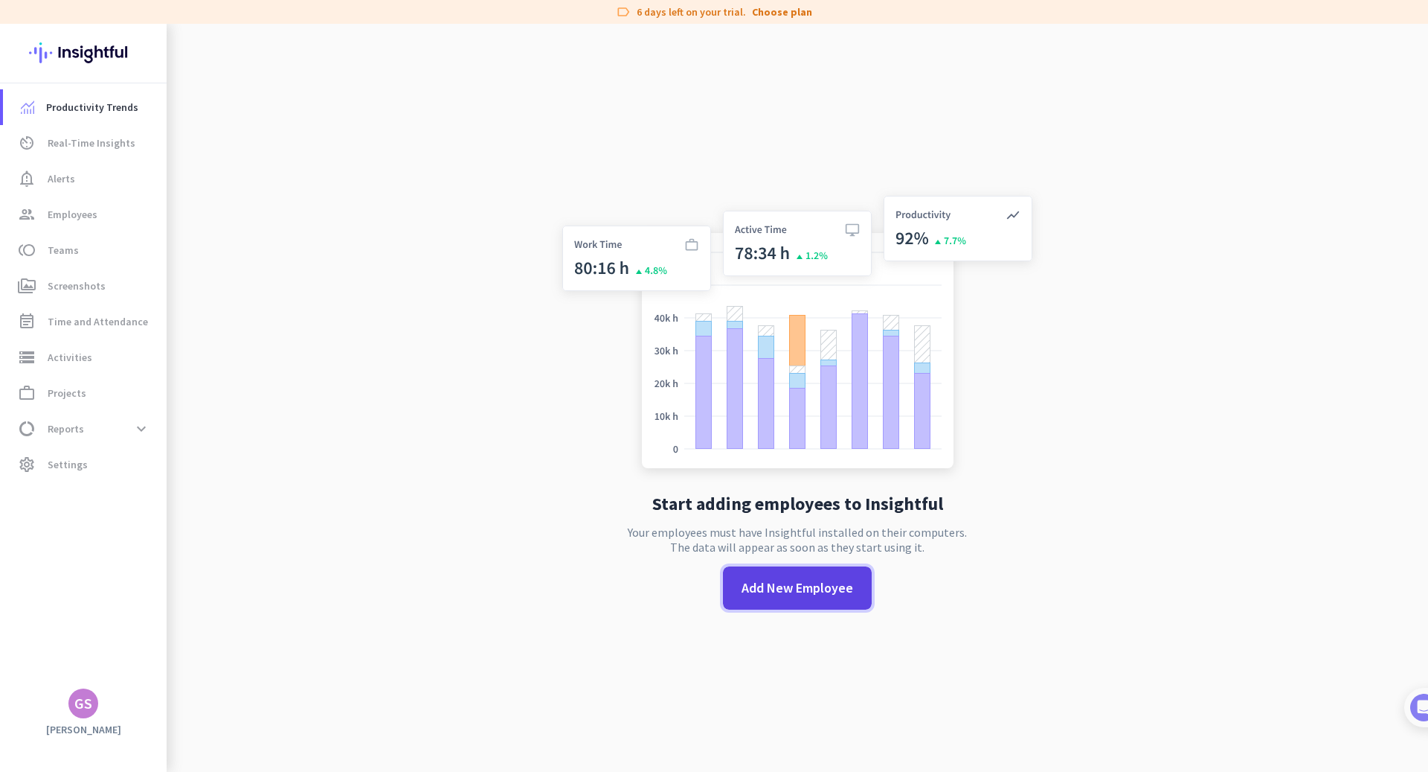
click at [757, 589] on span "Add New Employee" at bounding box center [798, 587] width 112 height 19
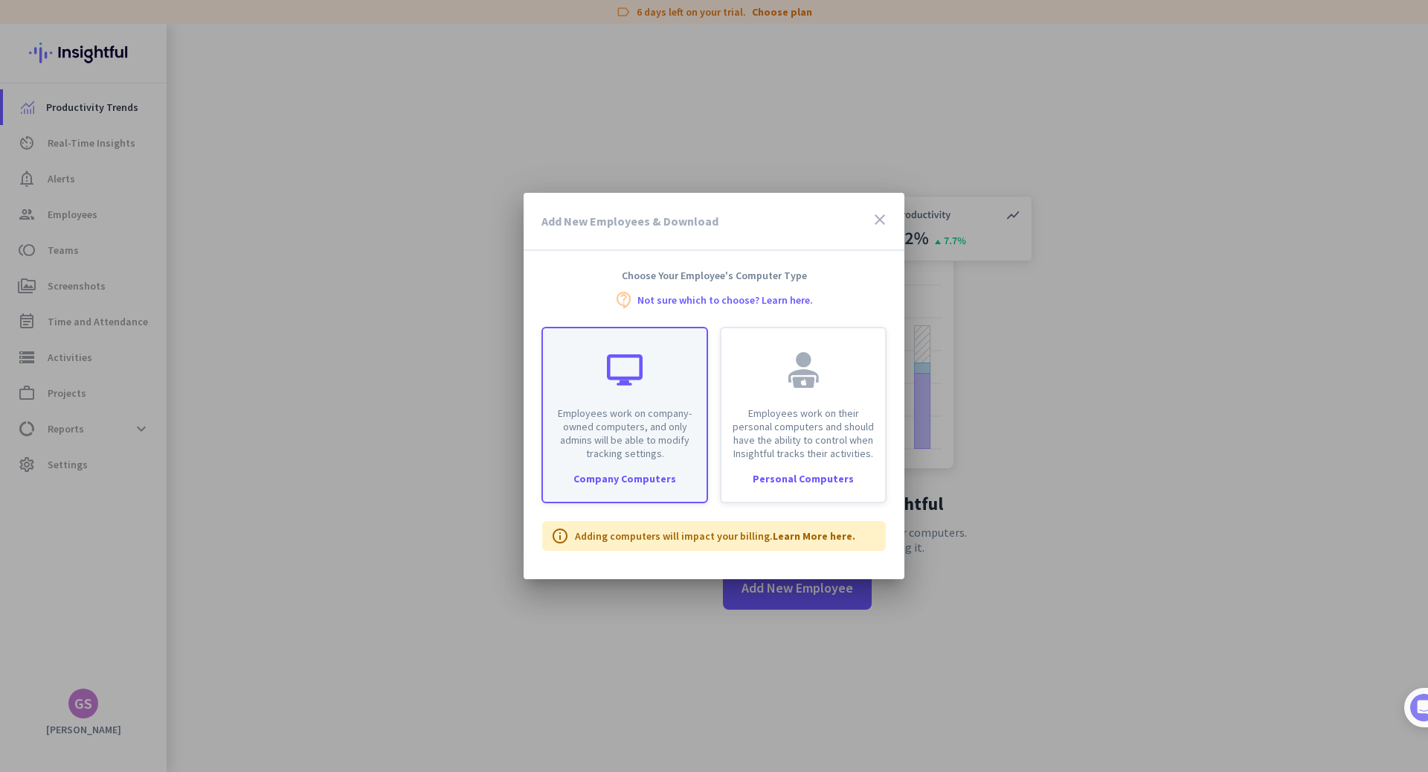
click at [635, 372] on div at bounding box center [625, 370] width 36 height 36
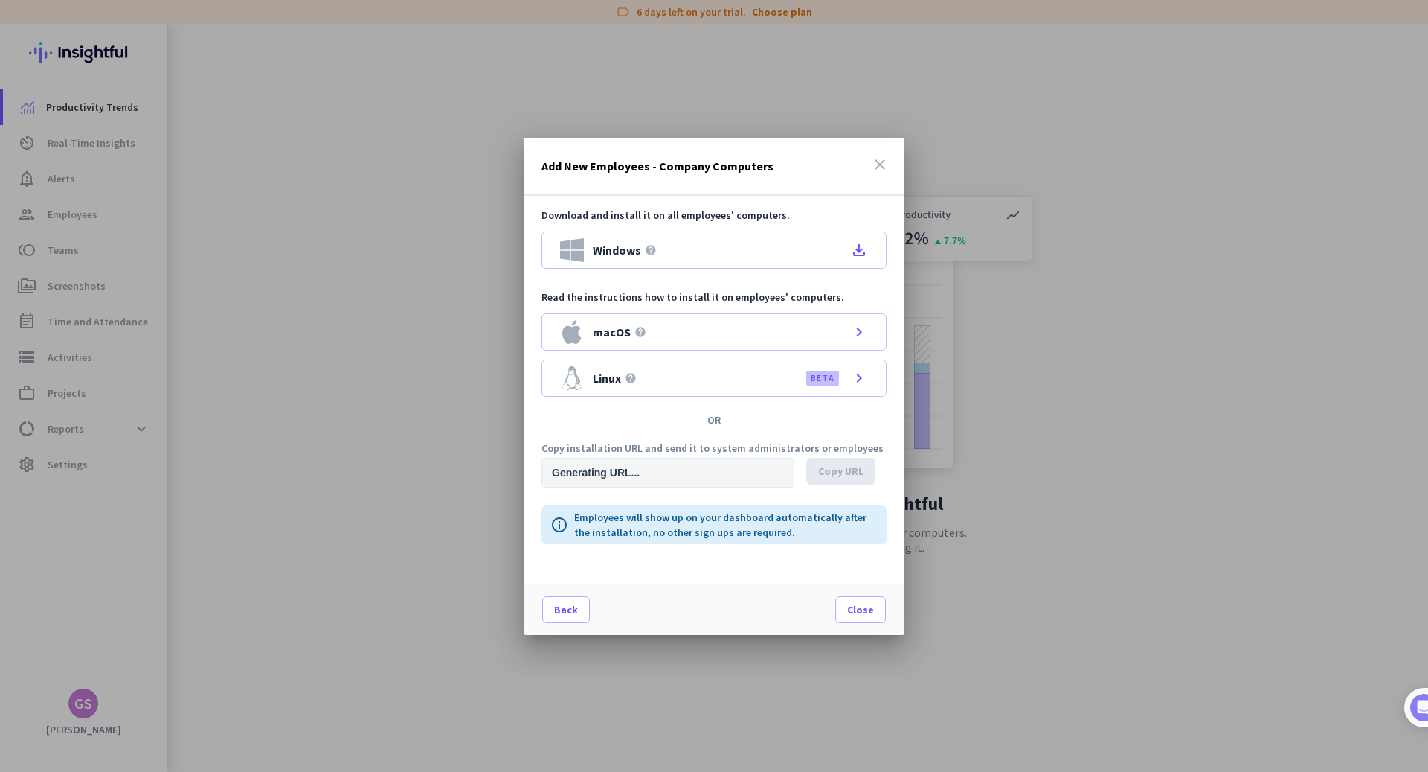
type input "[URL][DOMAIN_NAME]"
drag, startPoint x: 713, startPoint y: 466, endPoint x: 501, endPoint y: 441, distance: 214.3
click at [481, 455] on div "Add New Employees - Company Computers close Download and install it on all empl…" at bounding box center [714, 386] width 1428 height 772
click at [880, 284] on div "Download and install it on all employees' computers. Windows help file_download…" at bounding box center [714, 302] width 345 height 189
click at [888, 167] on icon "close" at bounding box center [880, 164] width 18 height 18
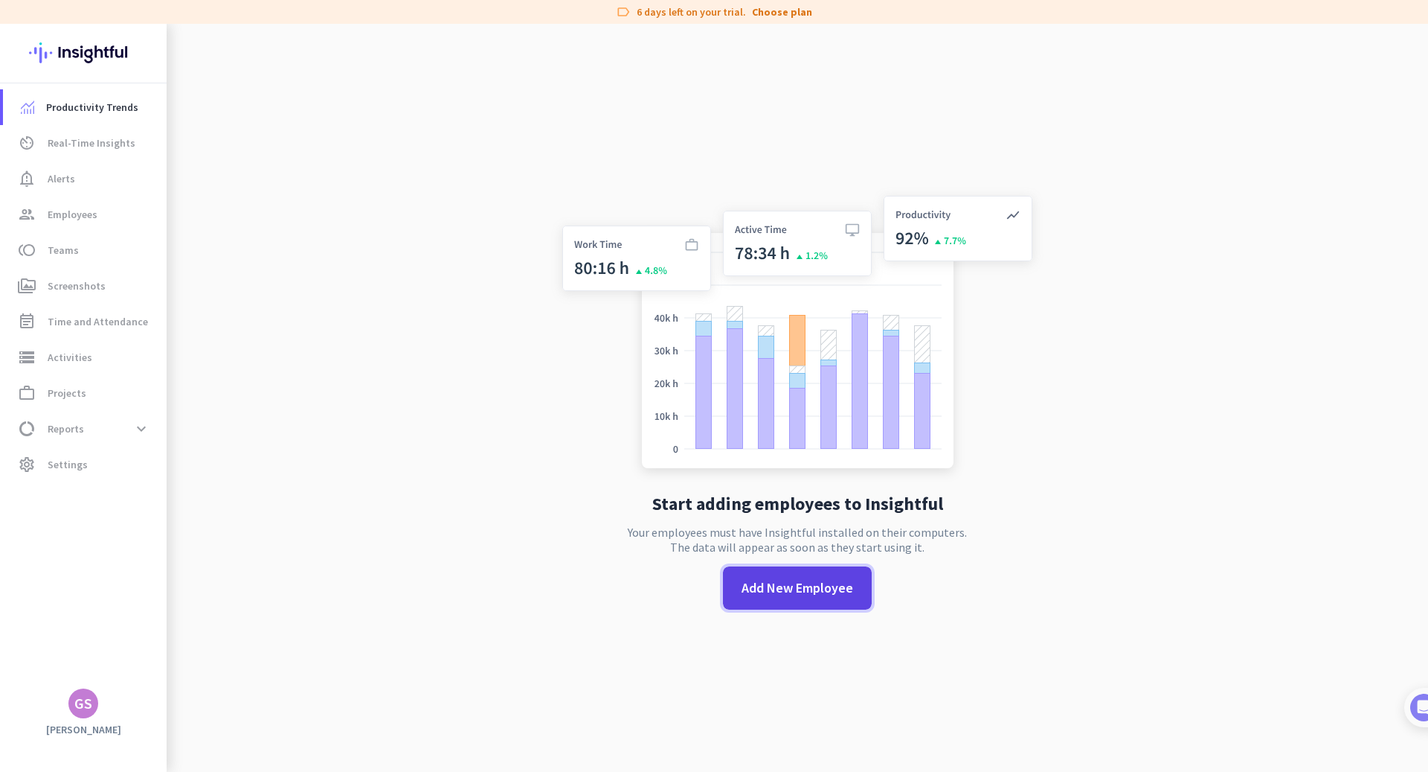
click at [766, 580] on span "Add New Employee" at bounding box center [798, 587] width 112 height 19
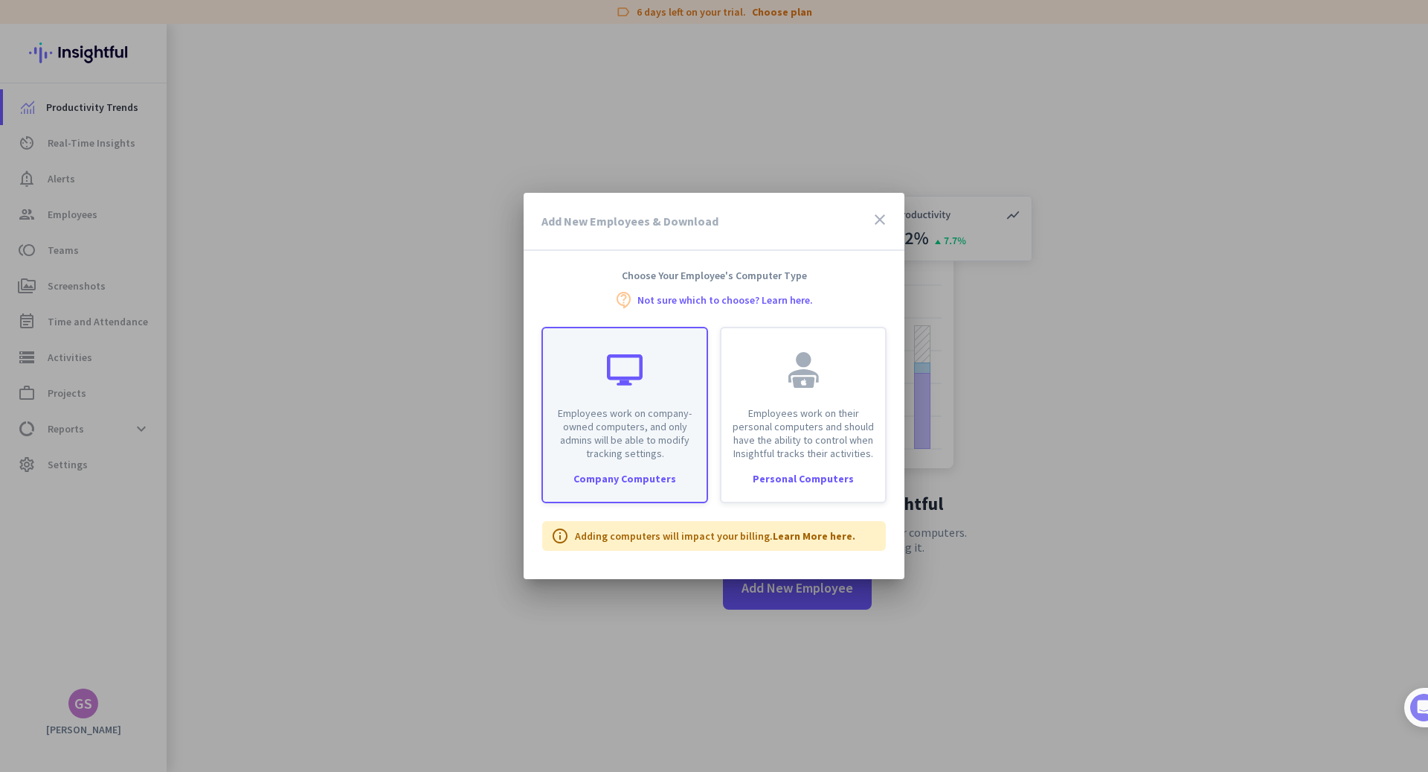
click at [642, 373] on div at bounding box center [625, 370] width 36 height 36
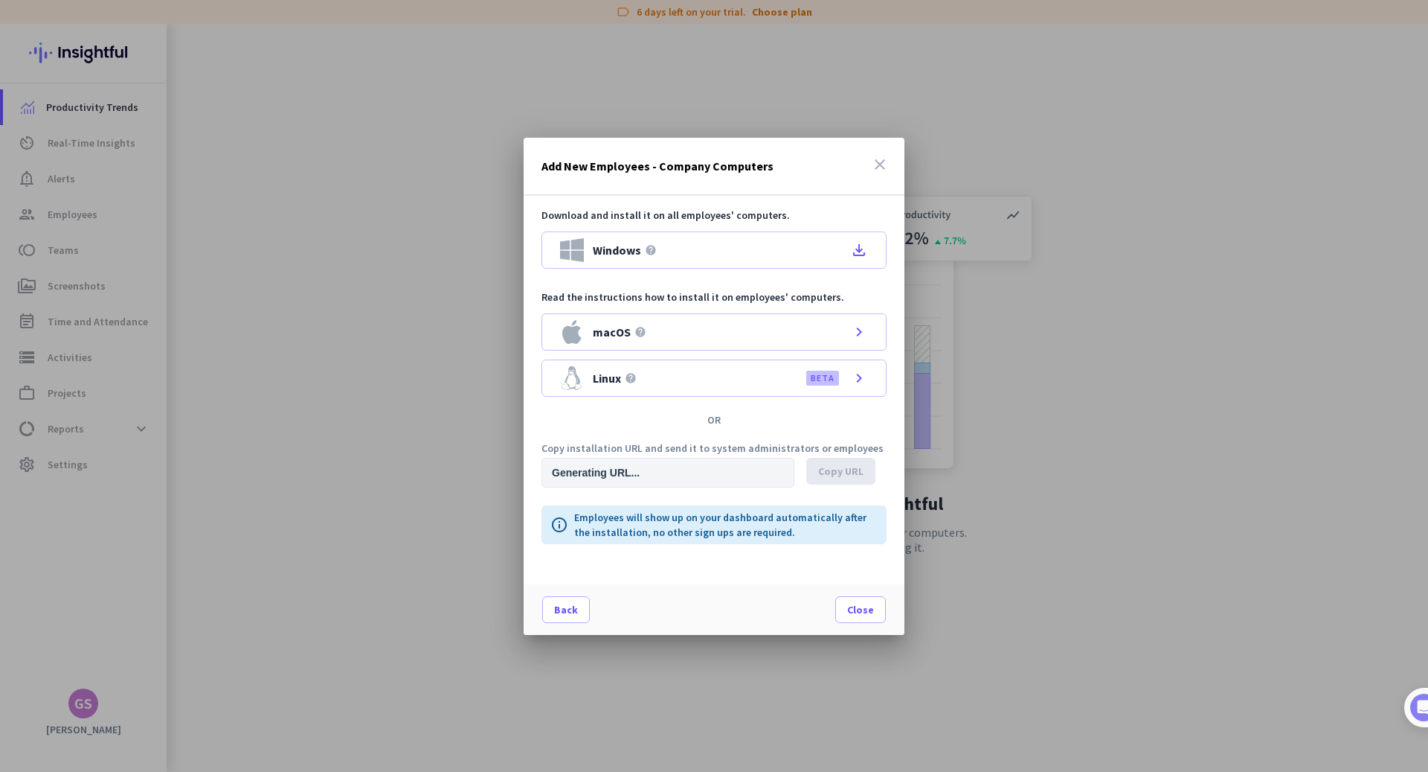
type input "[URL][DOMAIN_NAME]"
drag, startPoint x: 757, startPoint y: 475, endPoint x: 470, endPoint y: 461, distance: 287.5
click at [470, 461] on div "Add New Employees - Company Computers close Download and install it on all empl…" at bounding box center [714, 386] width 1428 height 772
click at [738, 411] on div "Download and install it on all employees' computers. Windows help file_download…" at bounding box center [714, 390] width 381 height 388
click at [885, 155] on icon "close" at bounding box center [880, 164] width 18 height 18
